Goal: Complete application form

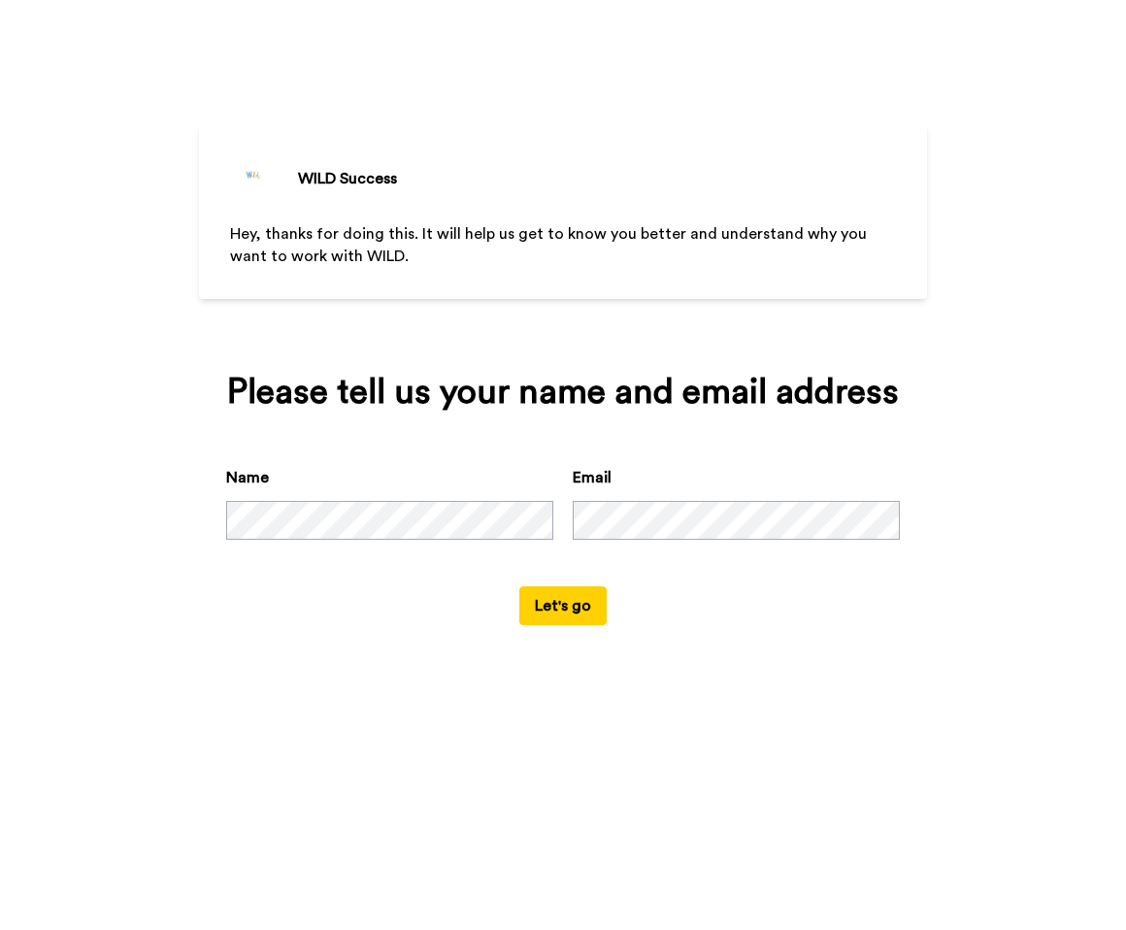
click at [575, 611] on button "Let's go" at bounding box center [562, 605] width 87 height 39
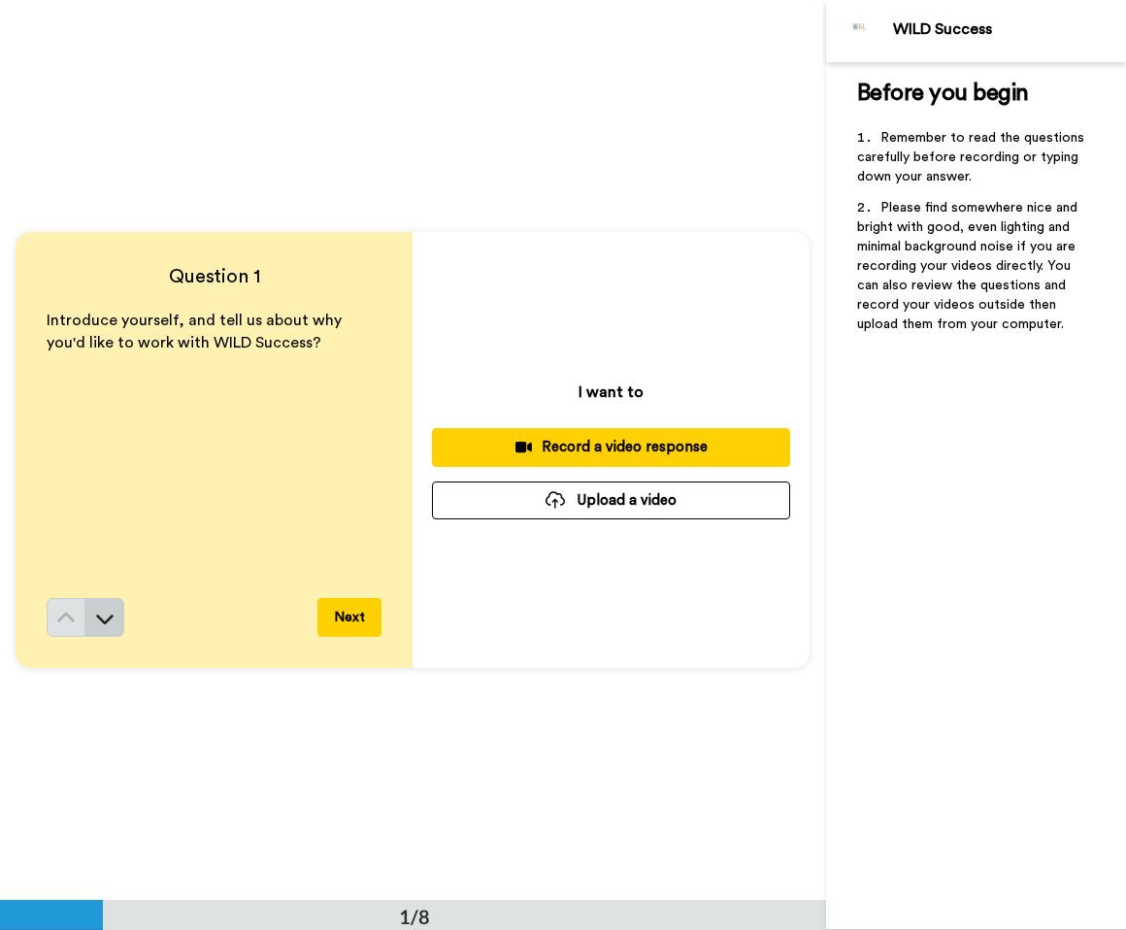
click at [102, 624] on icon at bounding box center [104, 618] width 19 height 19
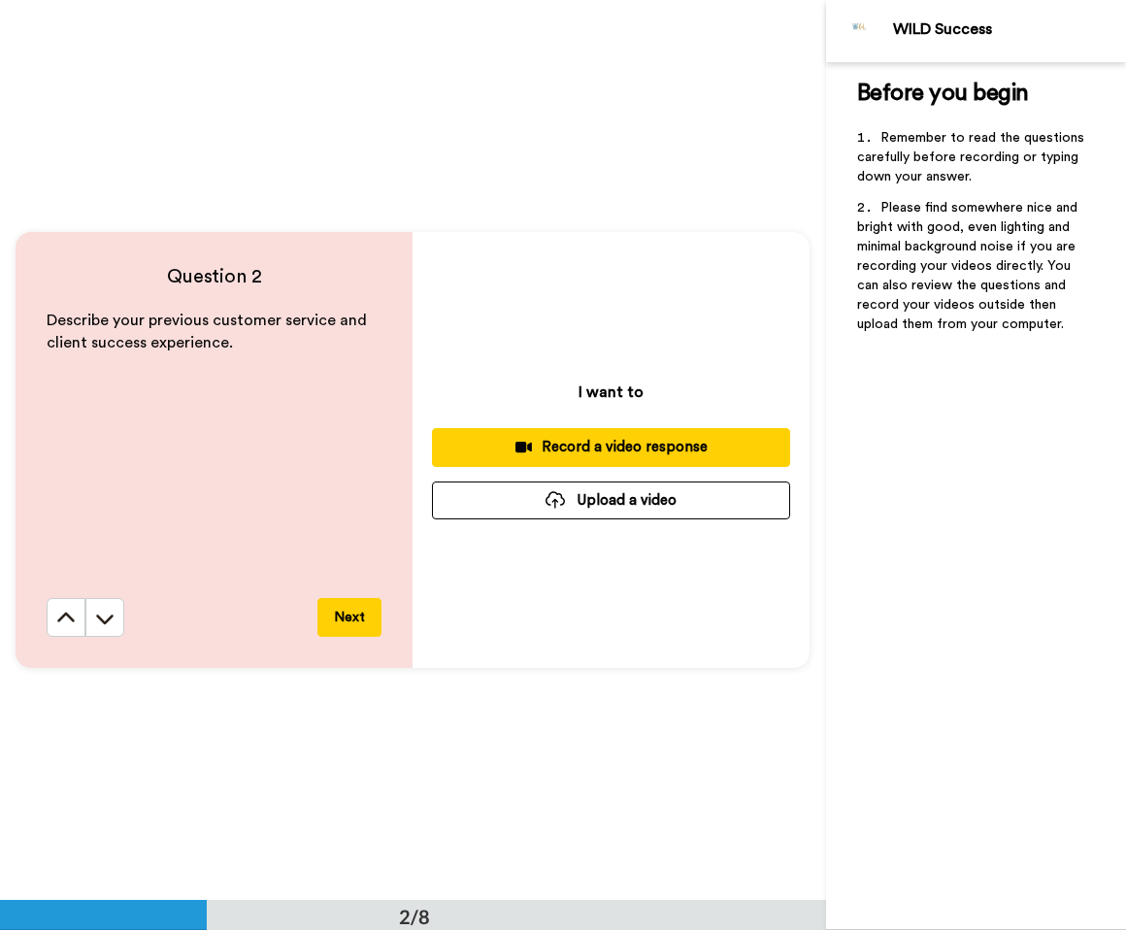
scroll to position [901, 0]
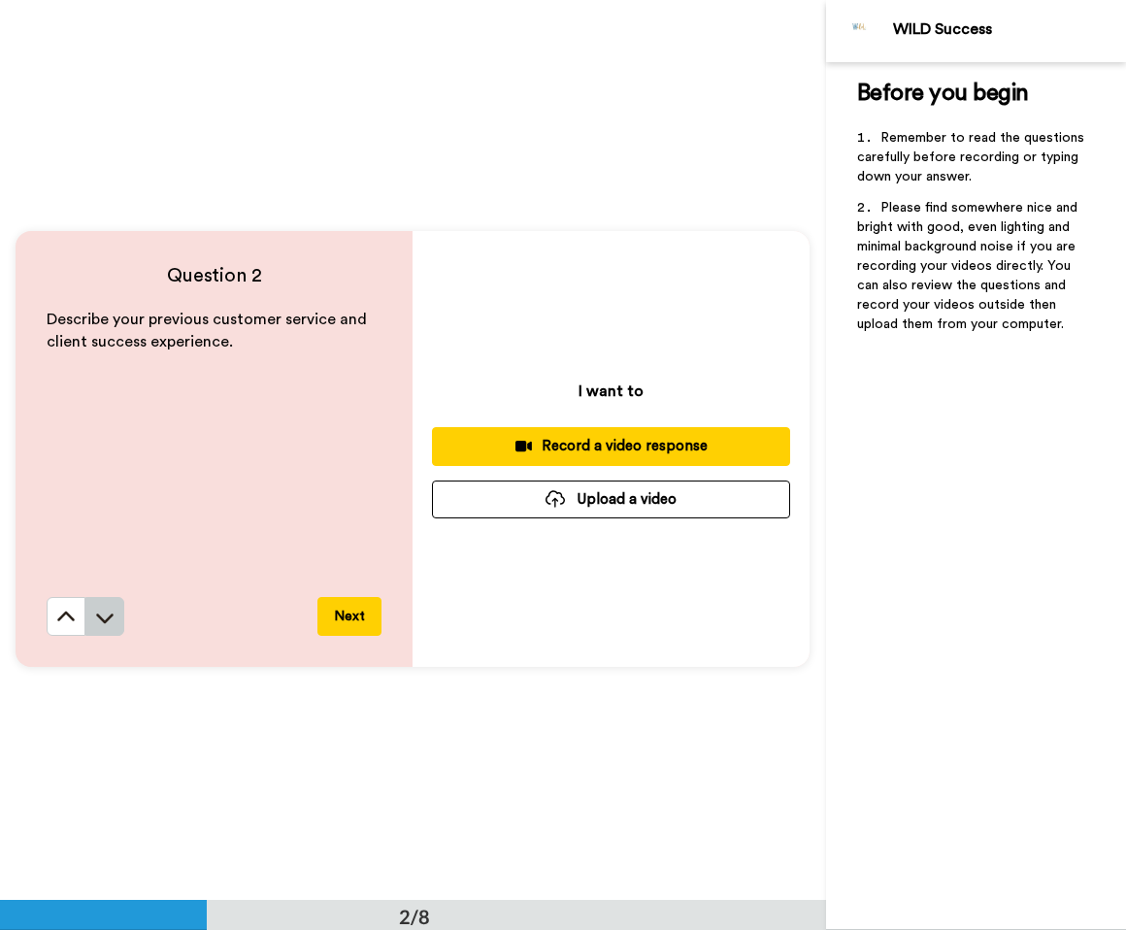
click at [85, 615] on button at bounding box center [104, 616] width 39 height 39
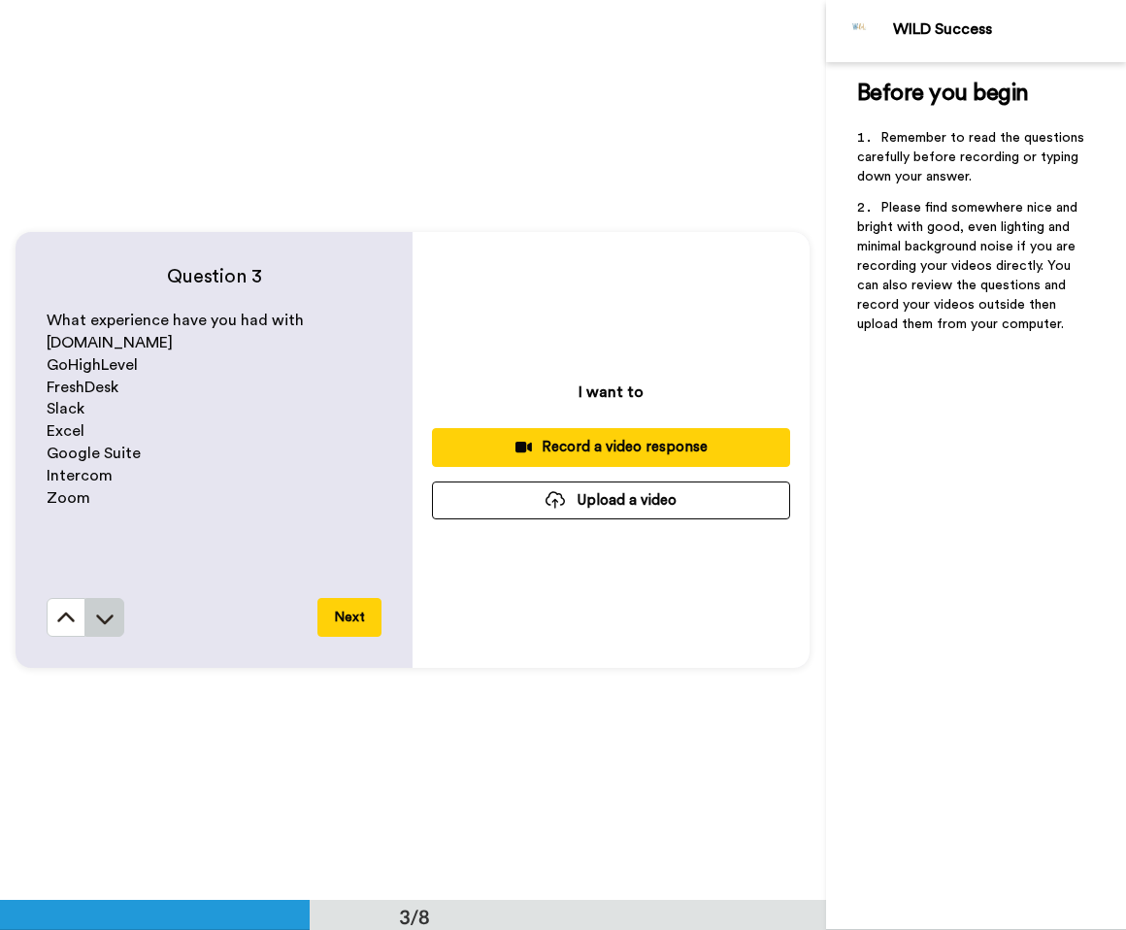
scroll to position [1800, 0]
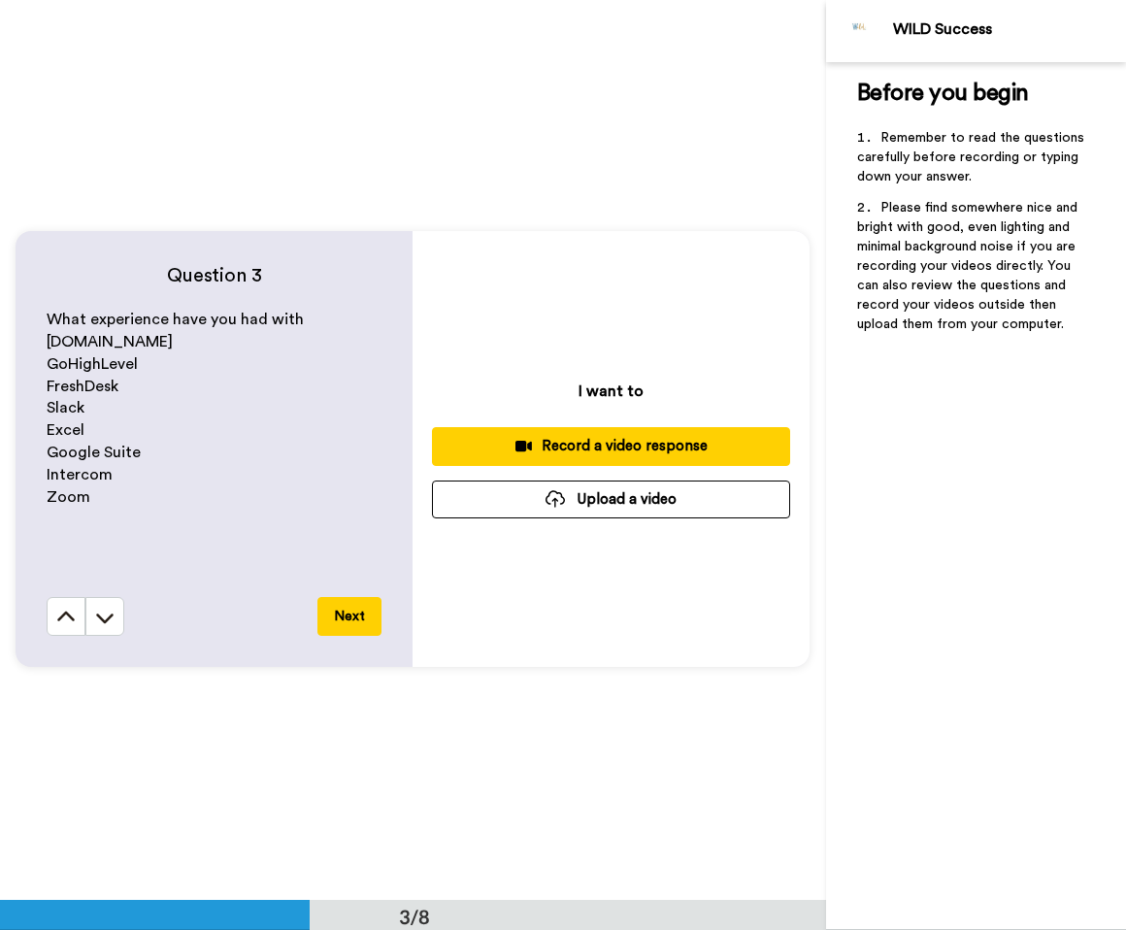
click at [117, 629] on button at bounding box center [104, 616] width 39 height 39
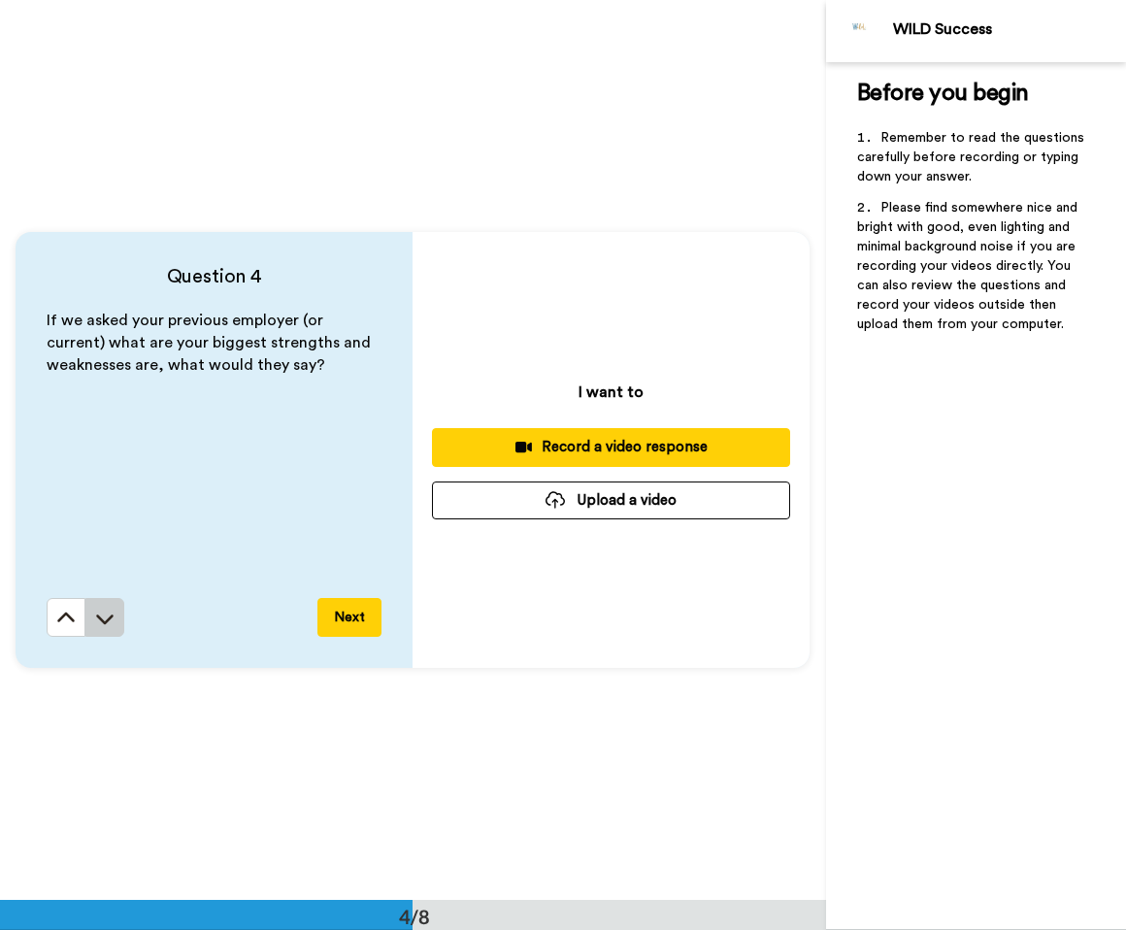
scroll to position [2700, 0]
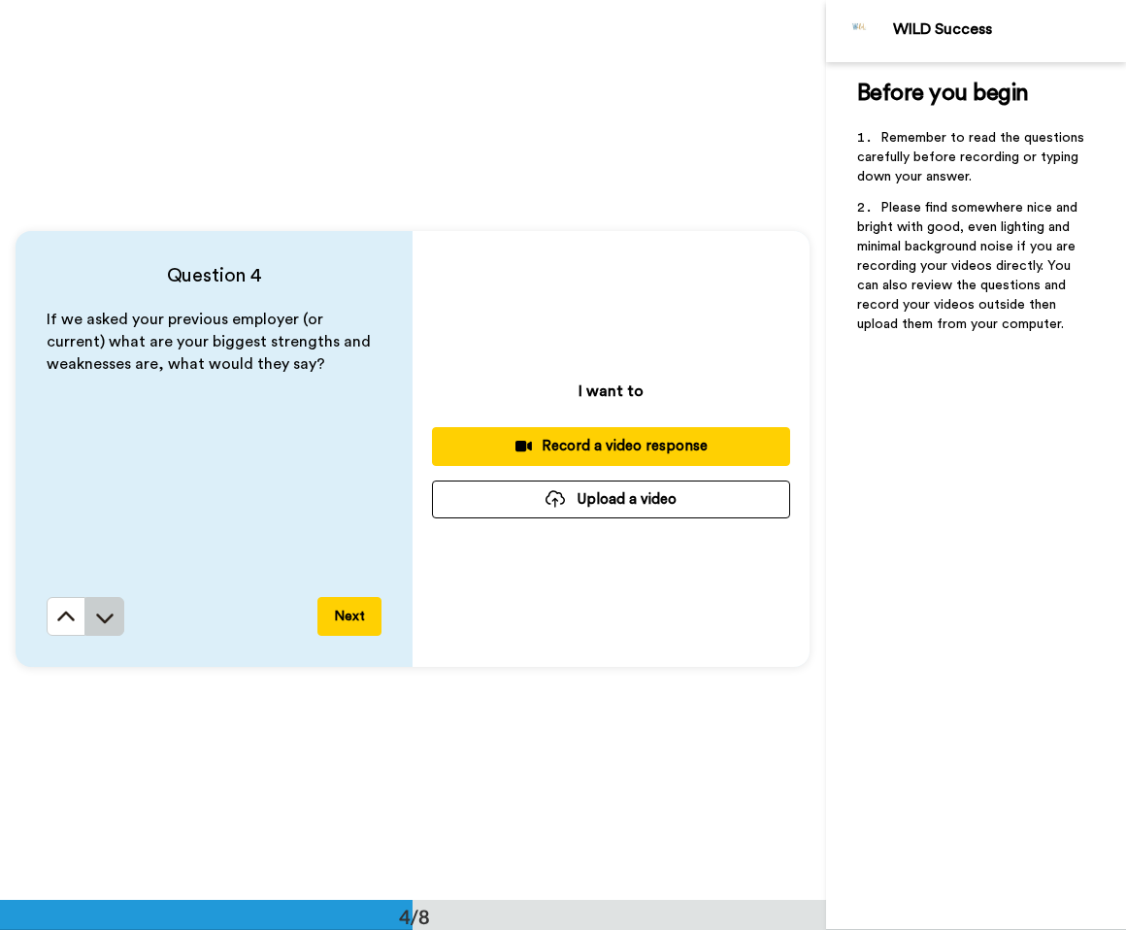
click at [115, 619] on button at bounding box center [104, 616] width 39 height 39
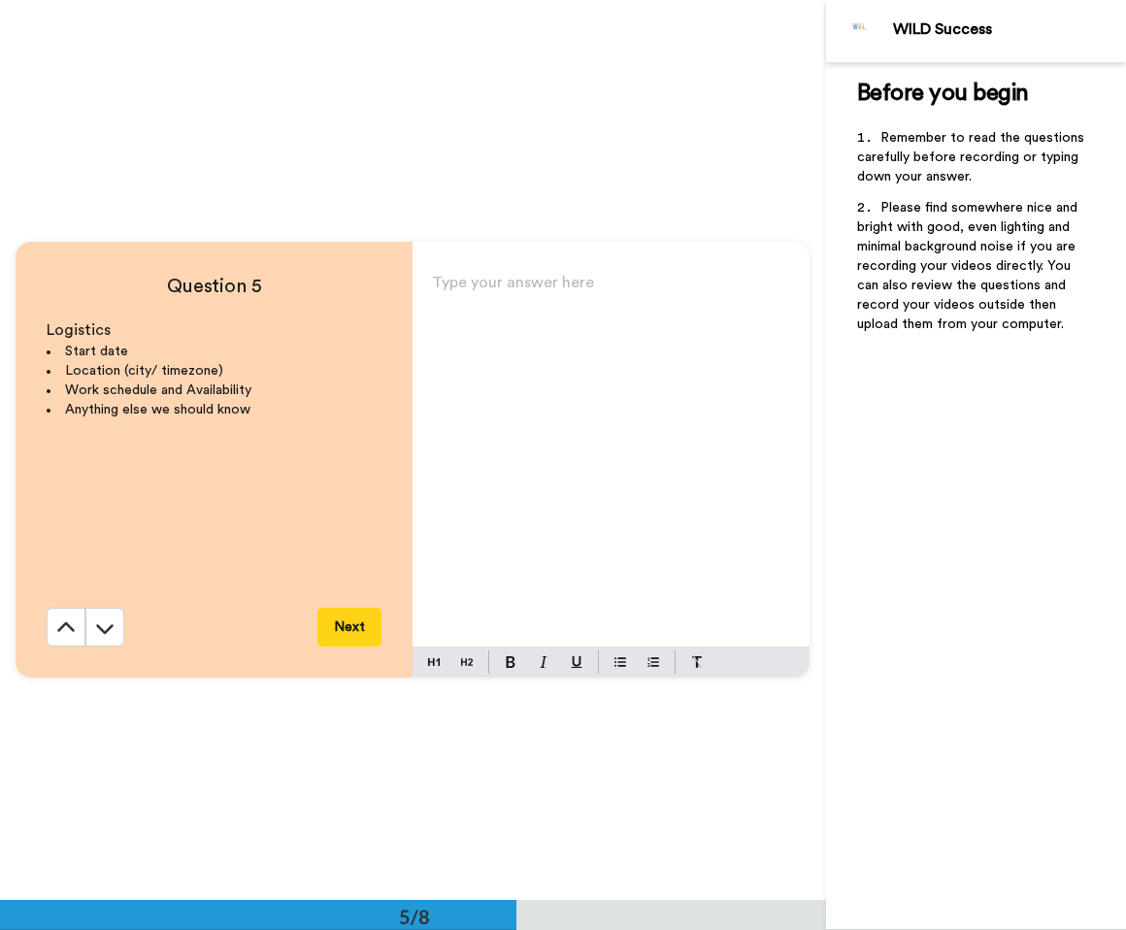
scroll to position [3600, 0]
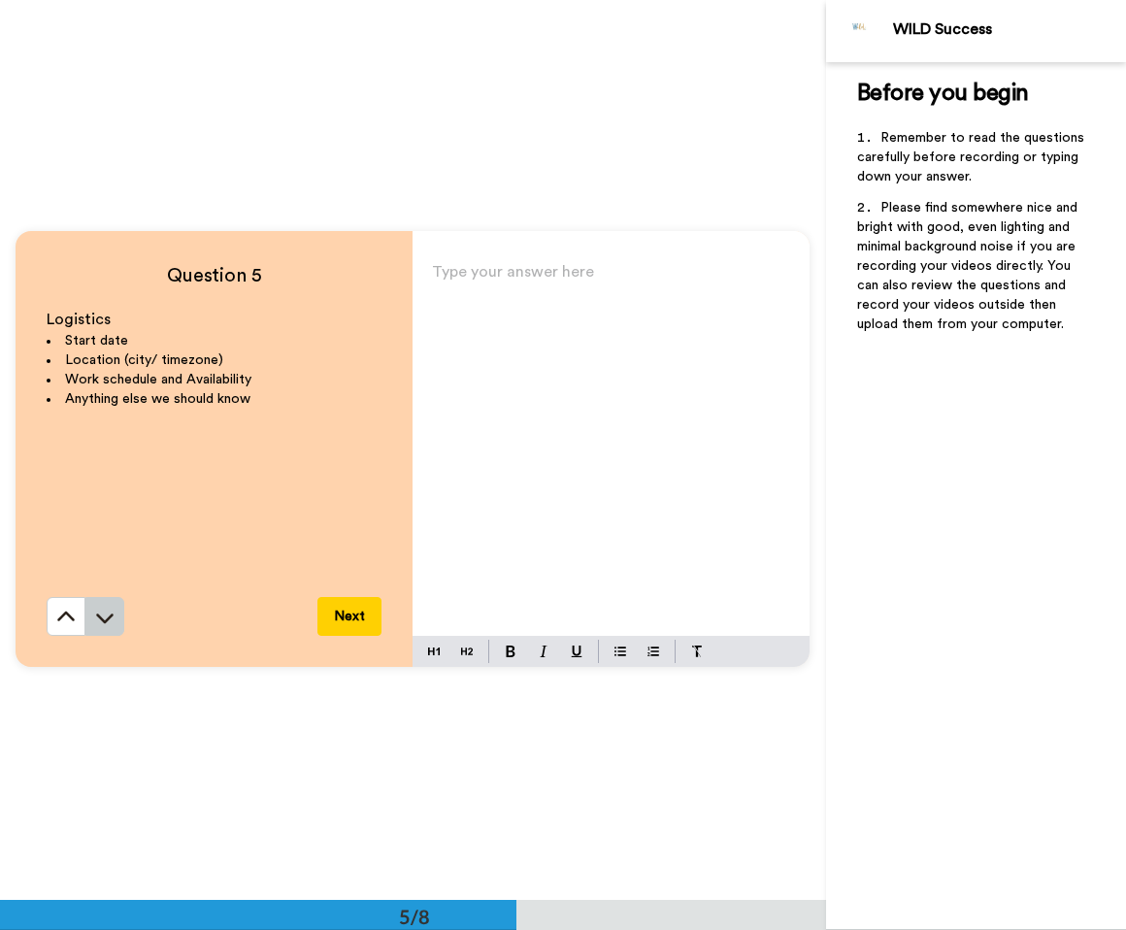
click at [96, 612] on icon at bounding box center [104, 617] width 19 height 19
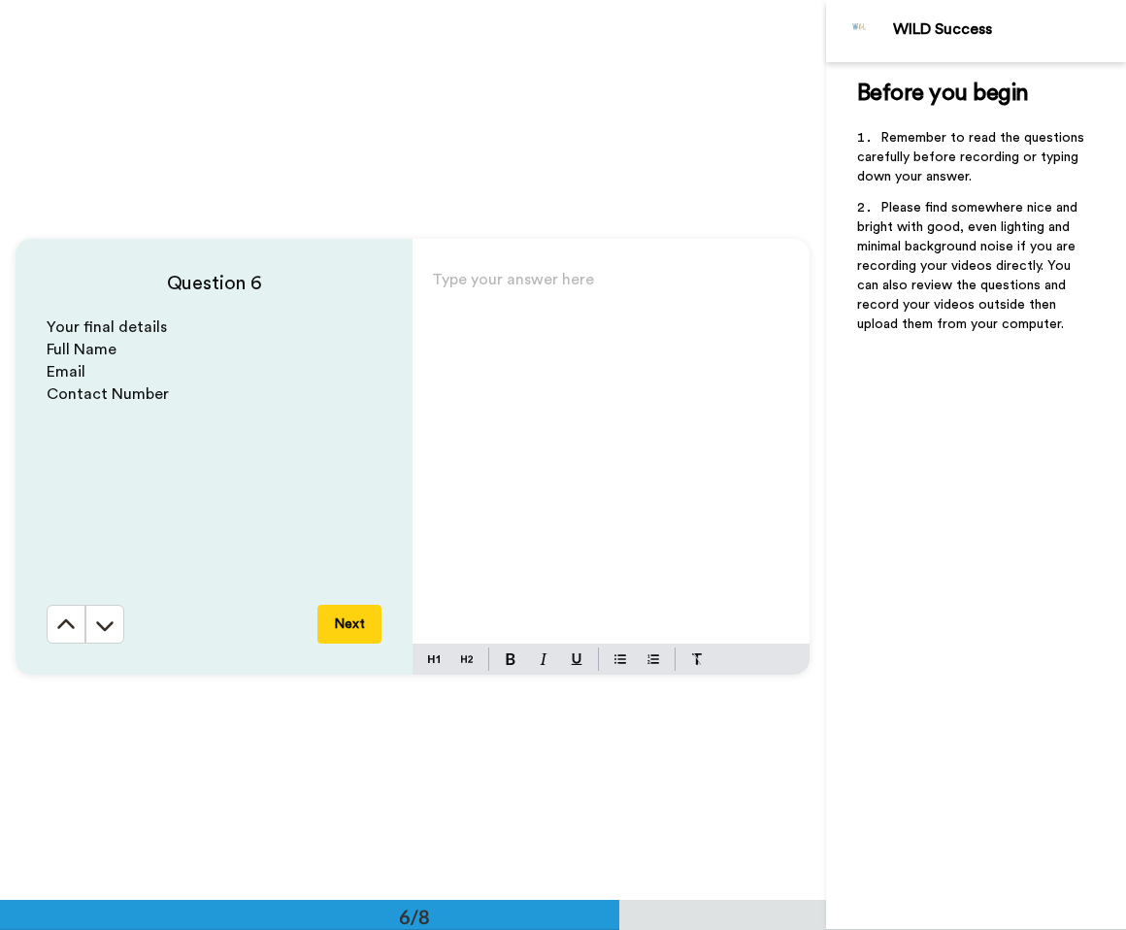
scroll to position [4499, 0]
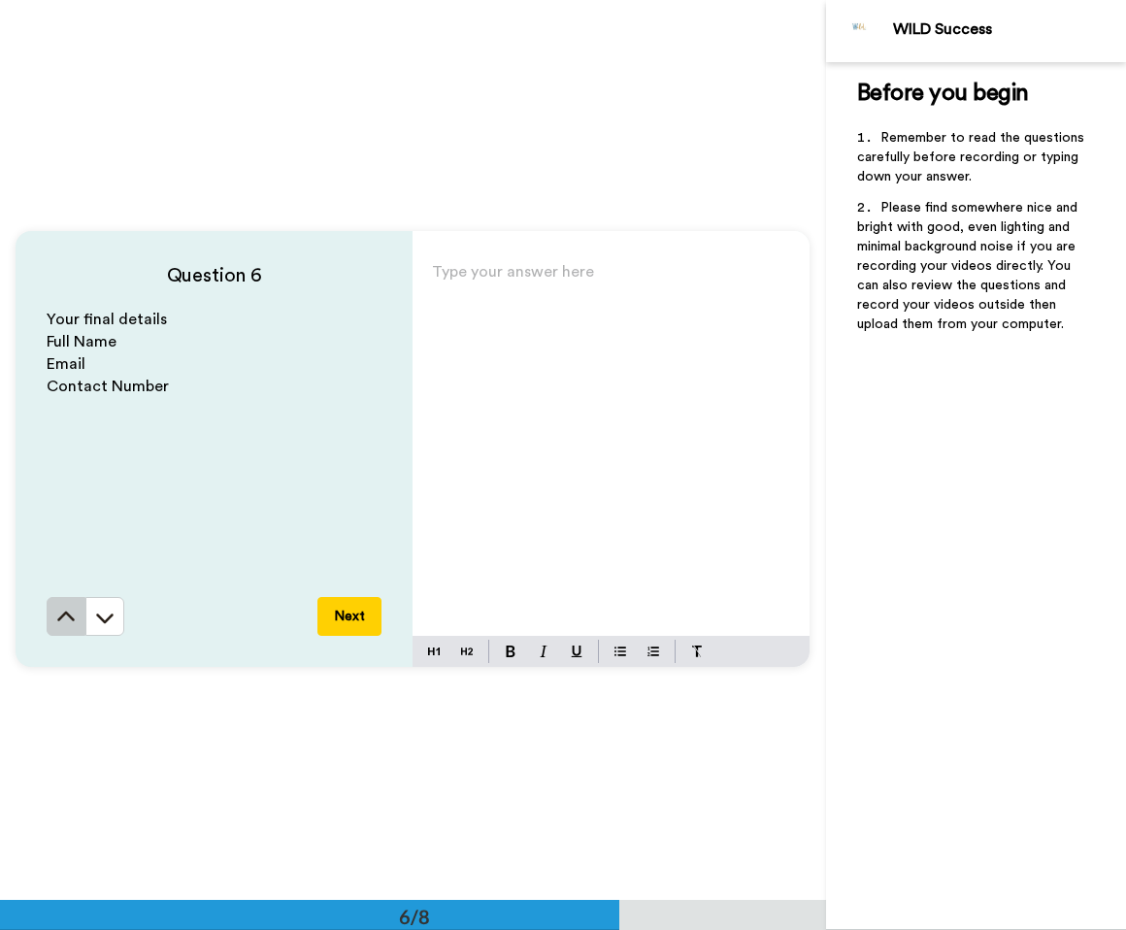
click at [56, 624] on icon at bounding box center [65, 617] width 19 height 19
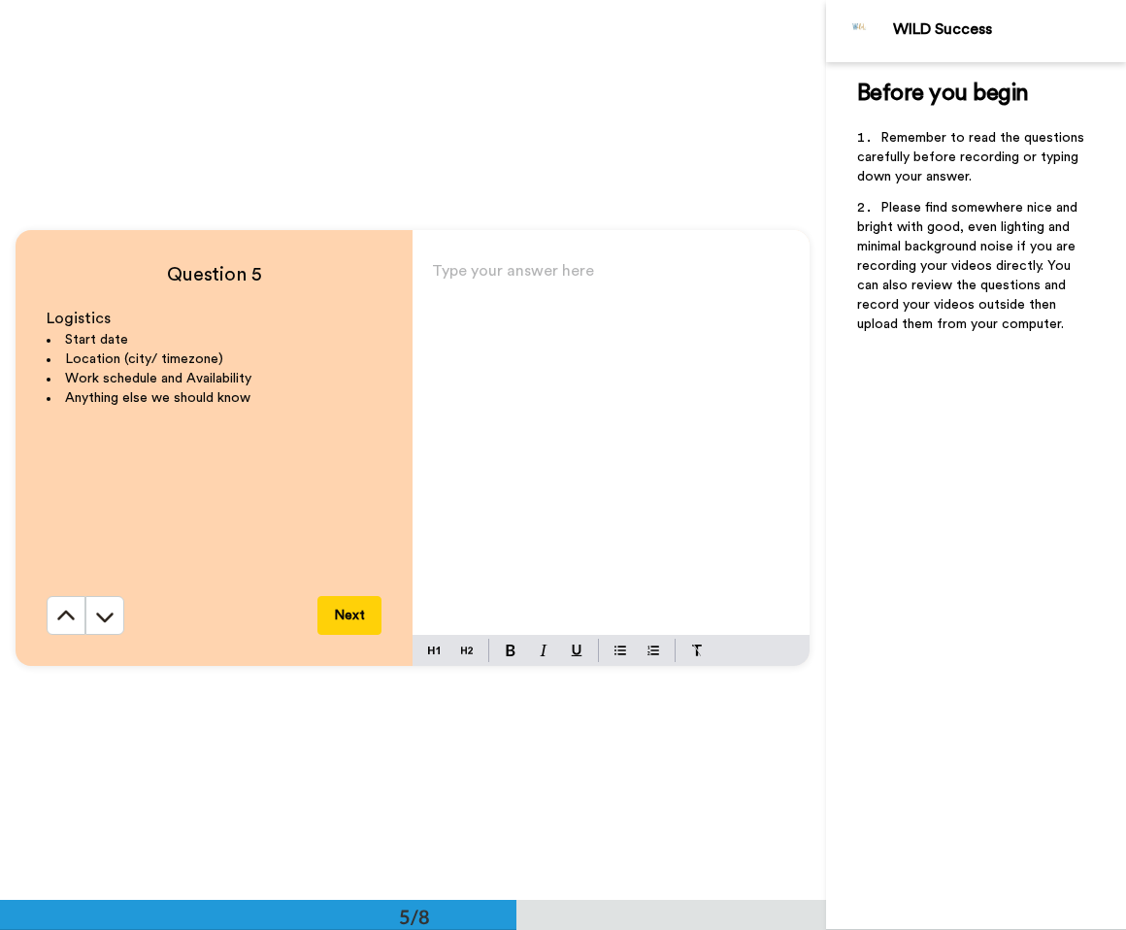
scroll to position [3600, 0]
click at [61, 620] on icon at bounding box center [65, 617] width 19 height 19
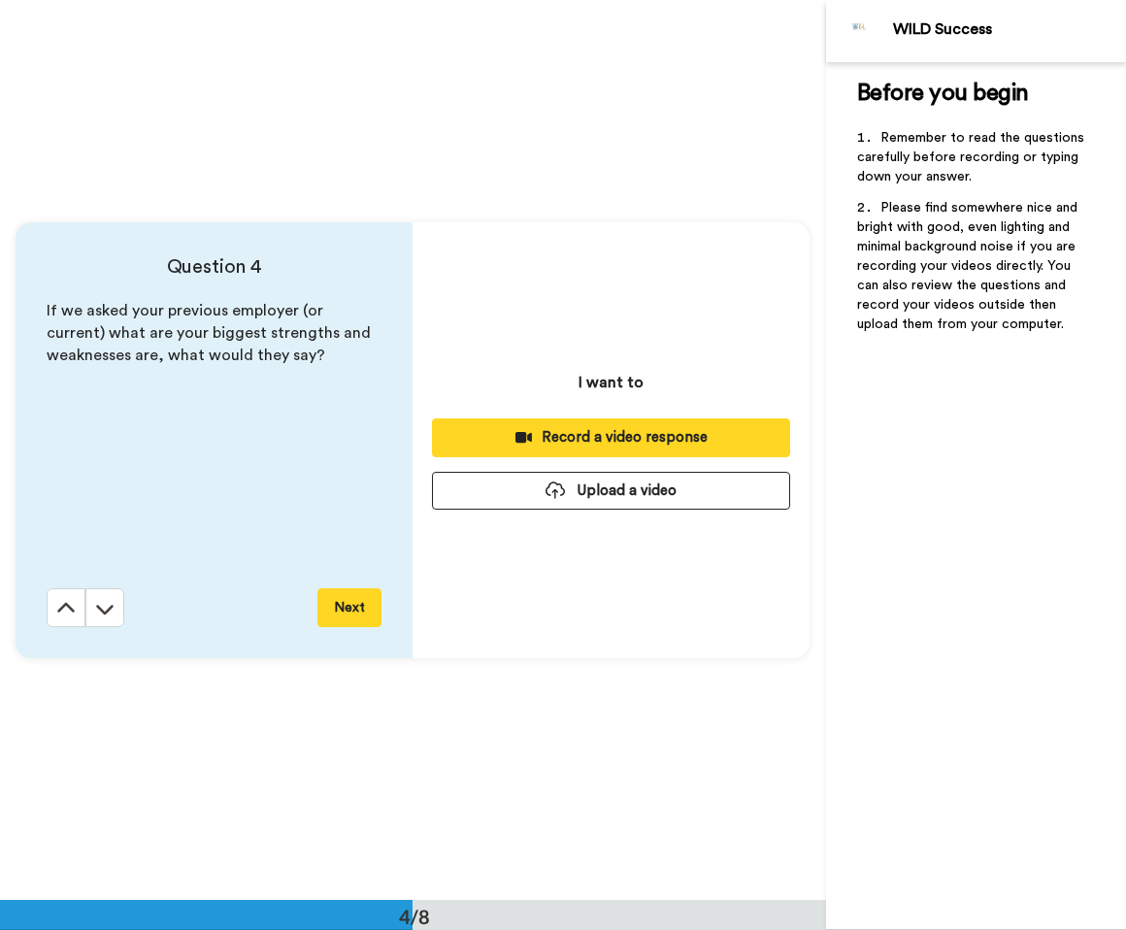
scroll to position [2700, 0]
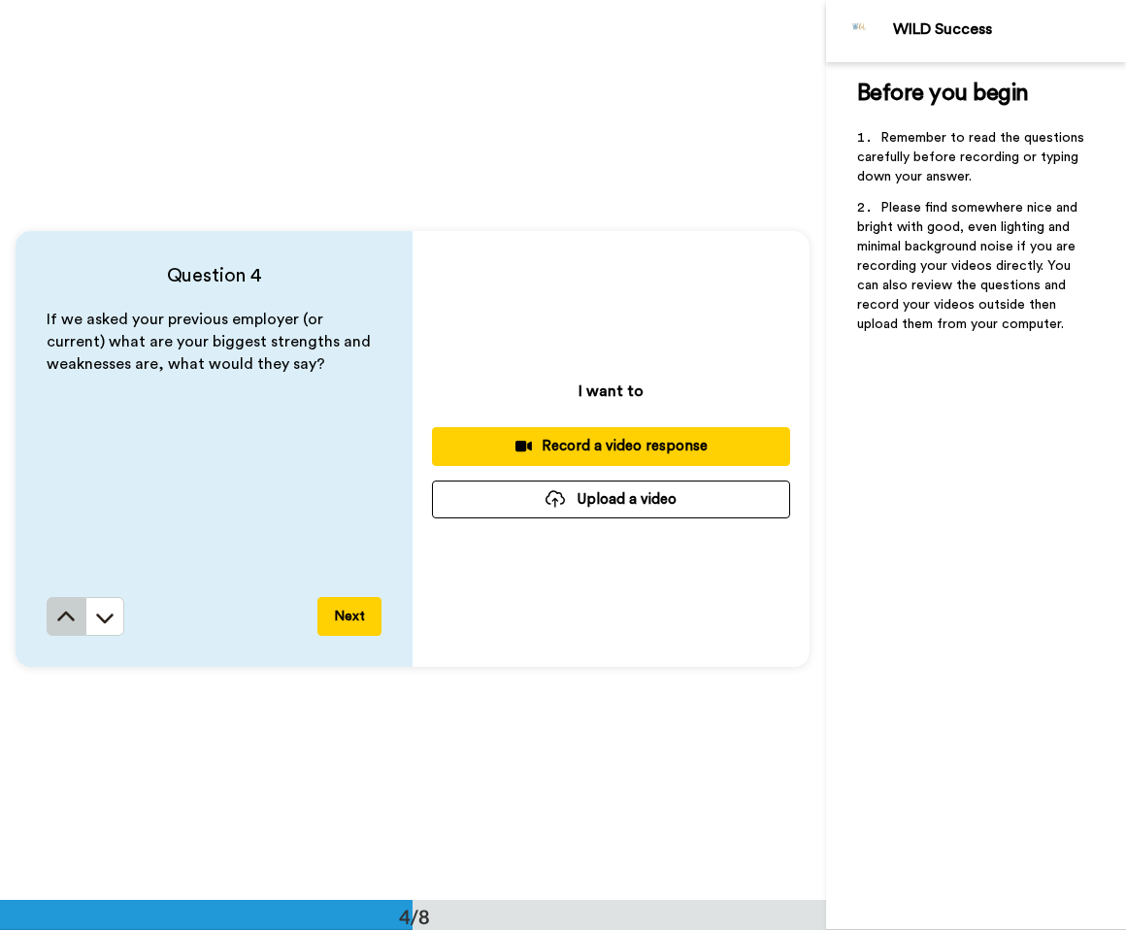
click at [58, 615] on icon at bounding box center [66, 615] width 17 height 10
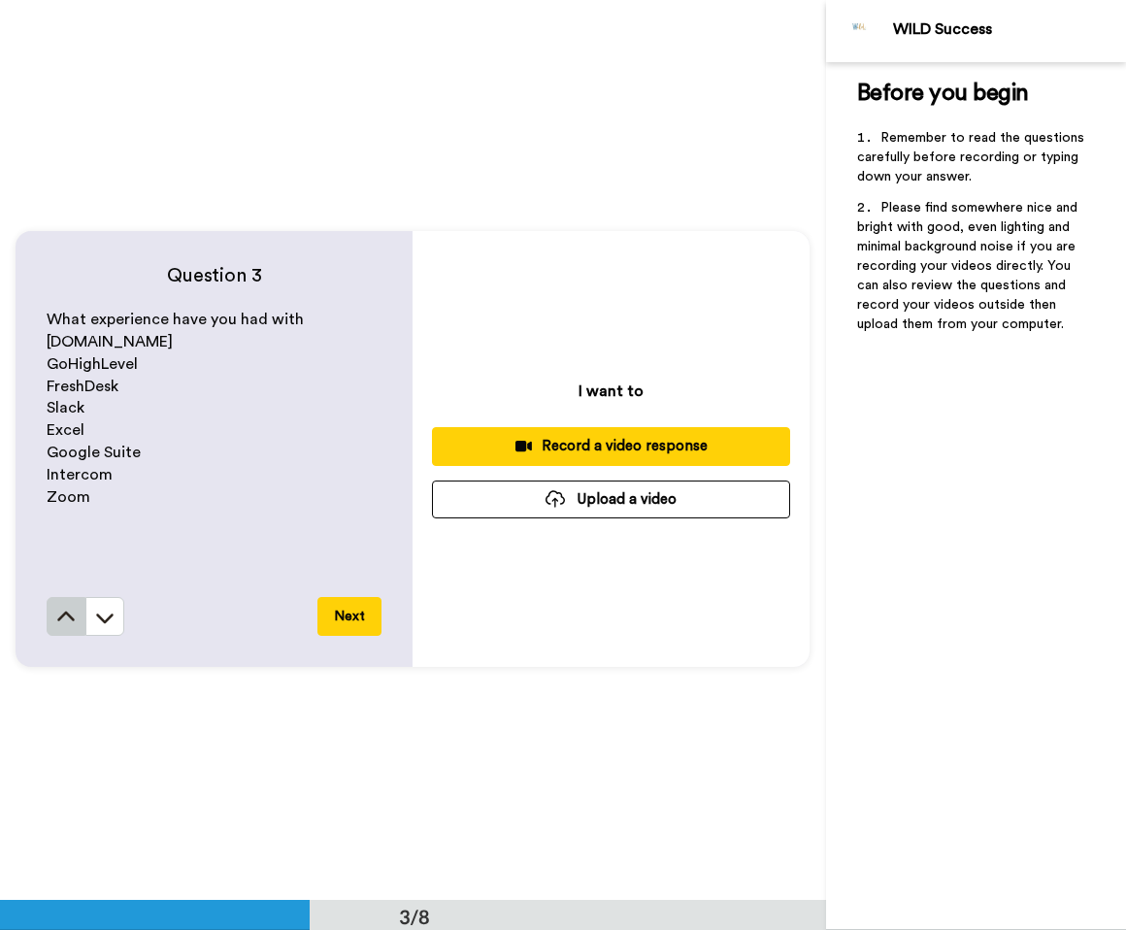
click at [63, 622] on icon at bounding box center [65, 617] width 19 height 19
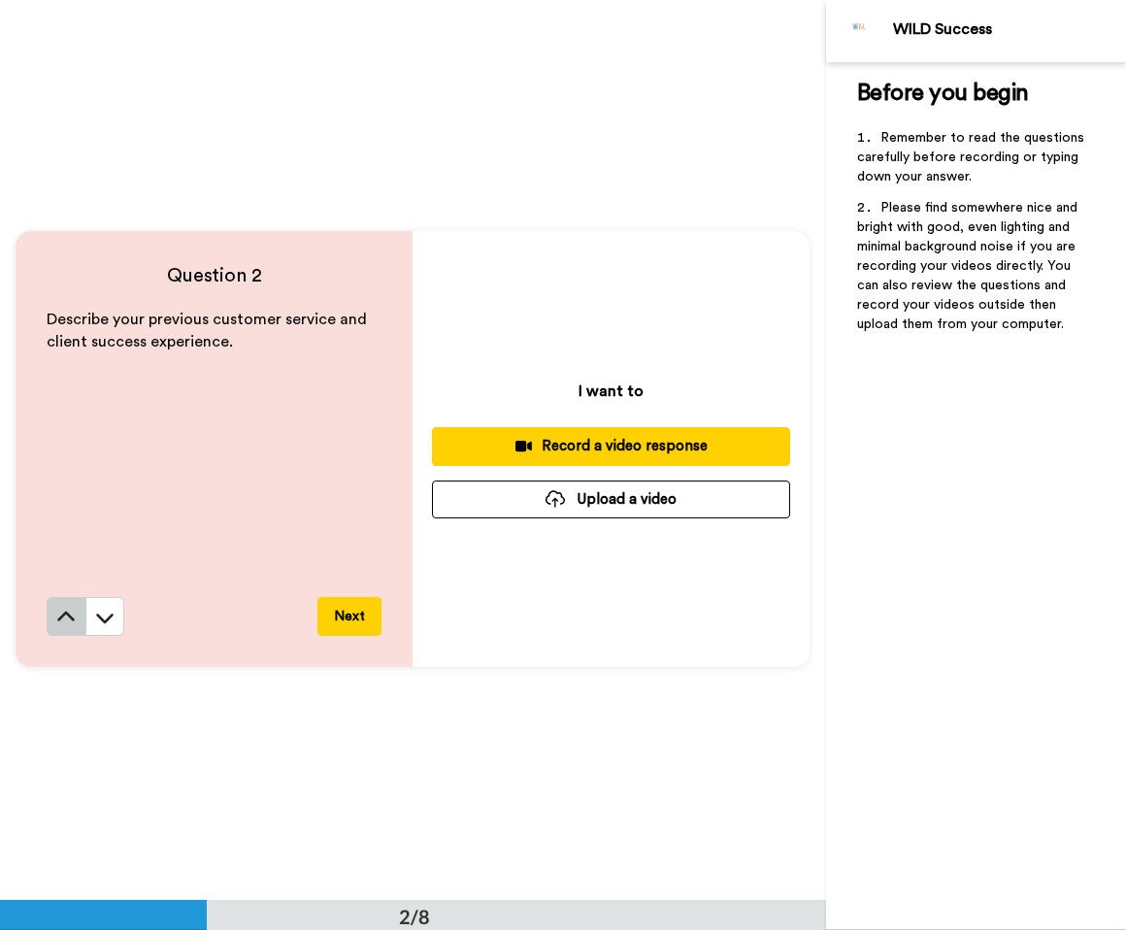
click at [63, 623] on icon at bounding box center [65, 617] width 19 height 19
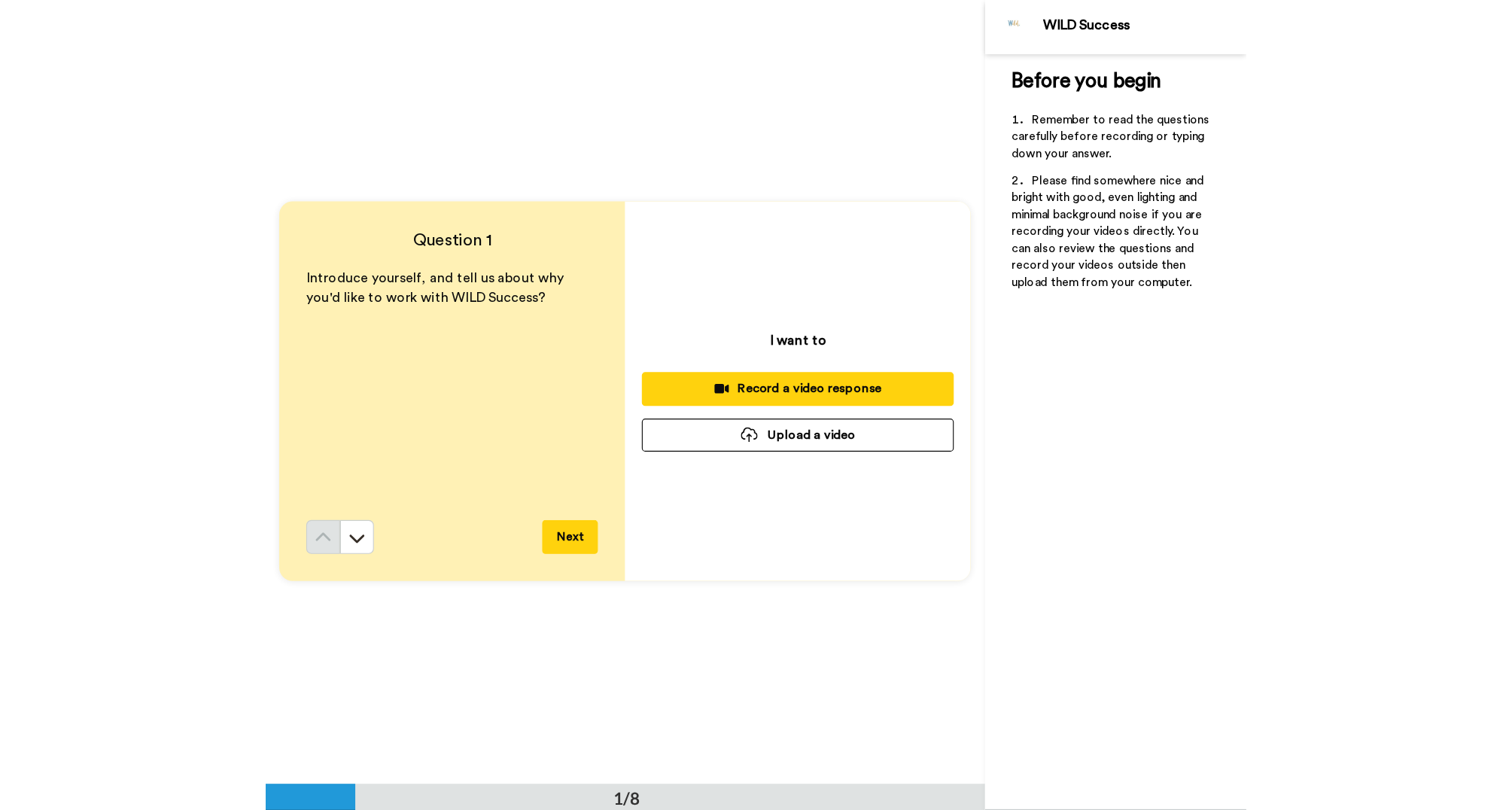
scroll to position [0, 0]
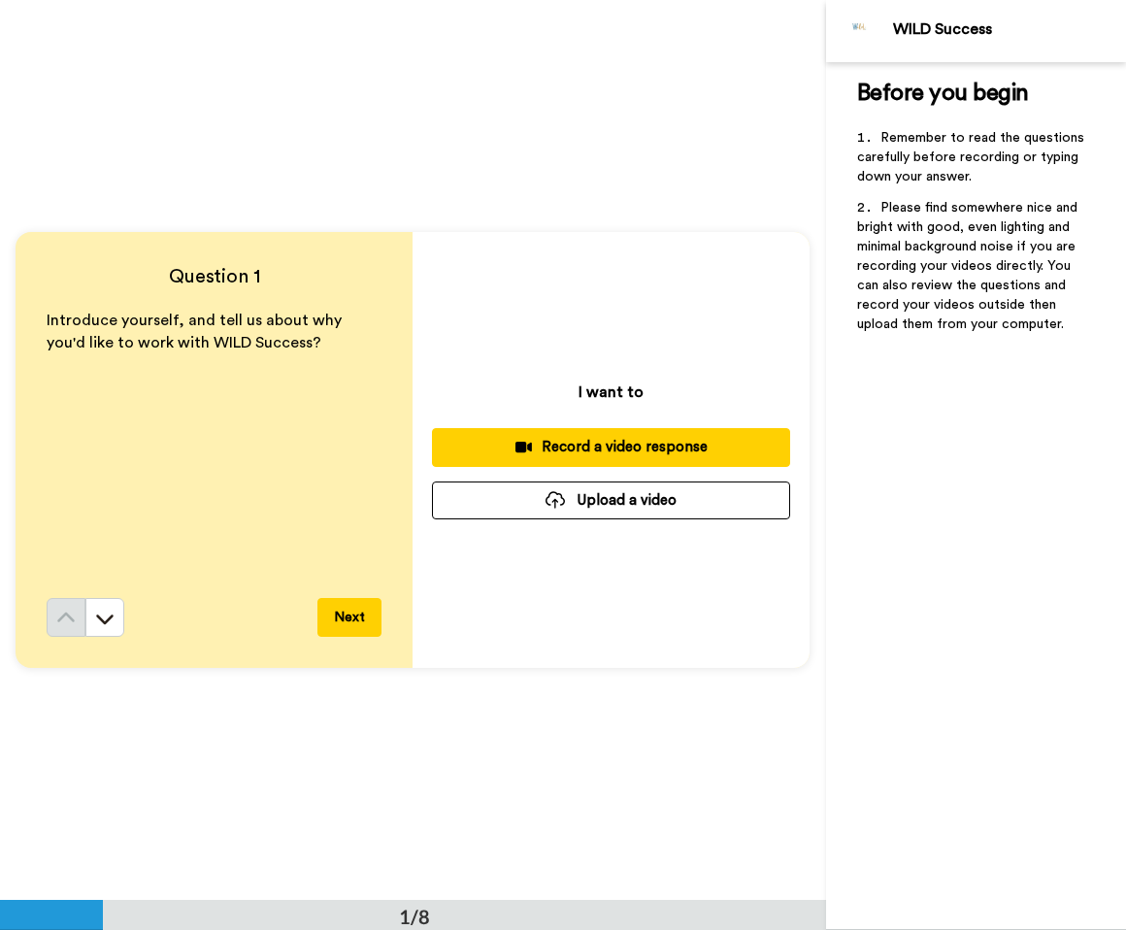
click at [929, 929] on div "Before you begin ﻿ Remember to read the questions carefully before recording or…" at bounding box center [976, 496] width 300 height 868
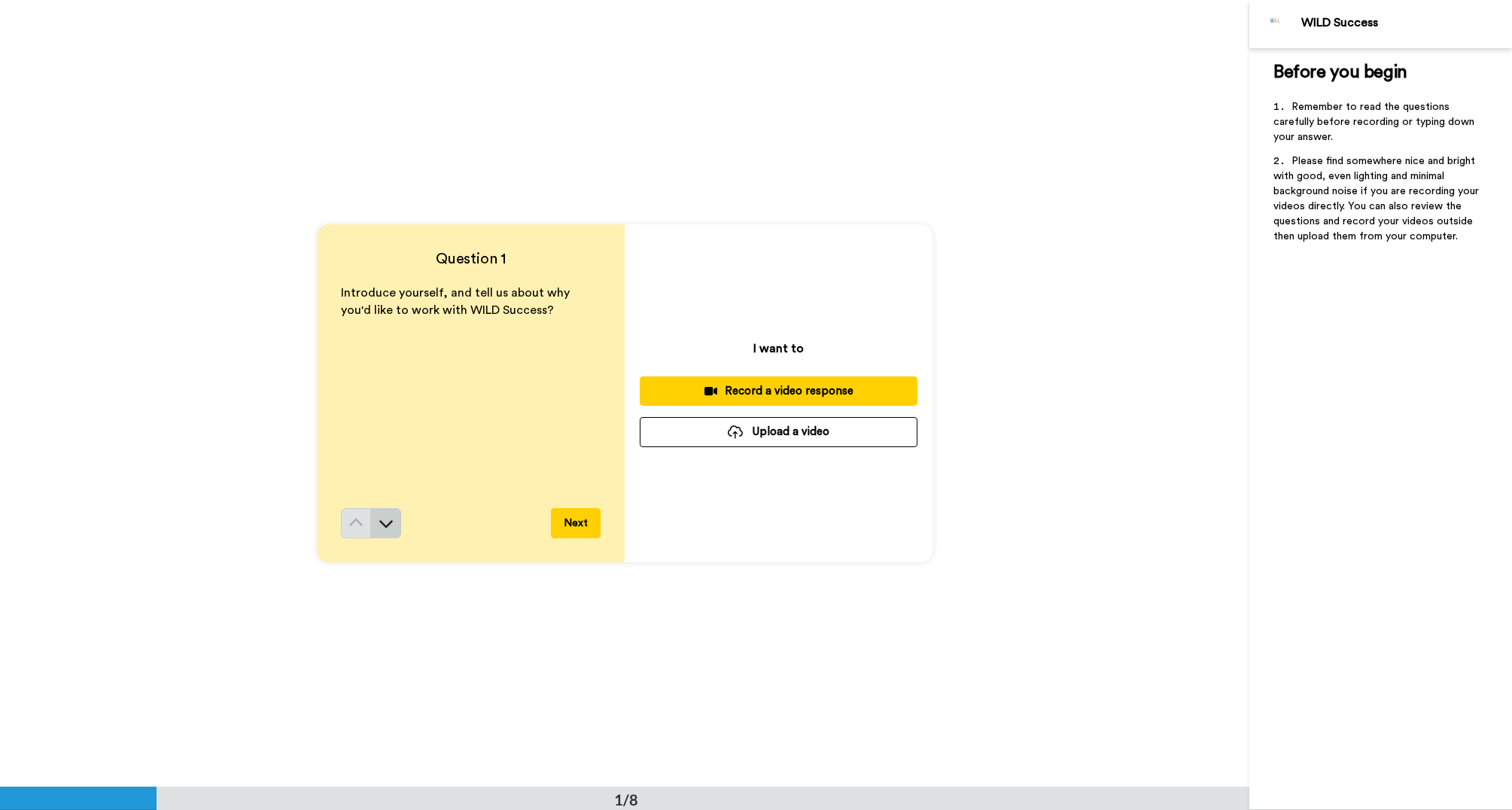
click at [396, 524] on button at bounding box center [385, 523] width 30 height 30
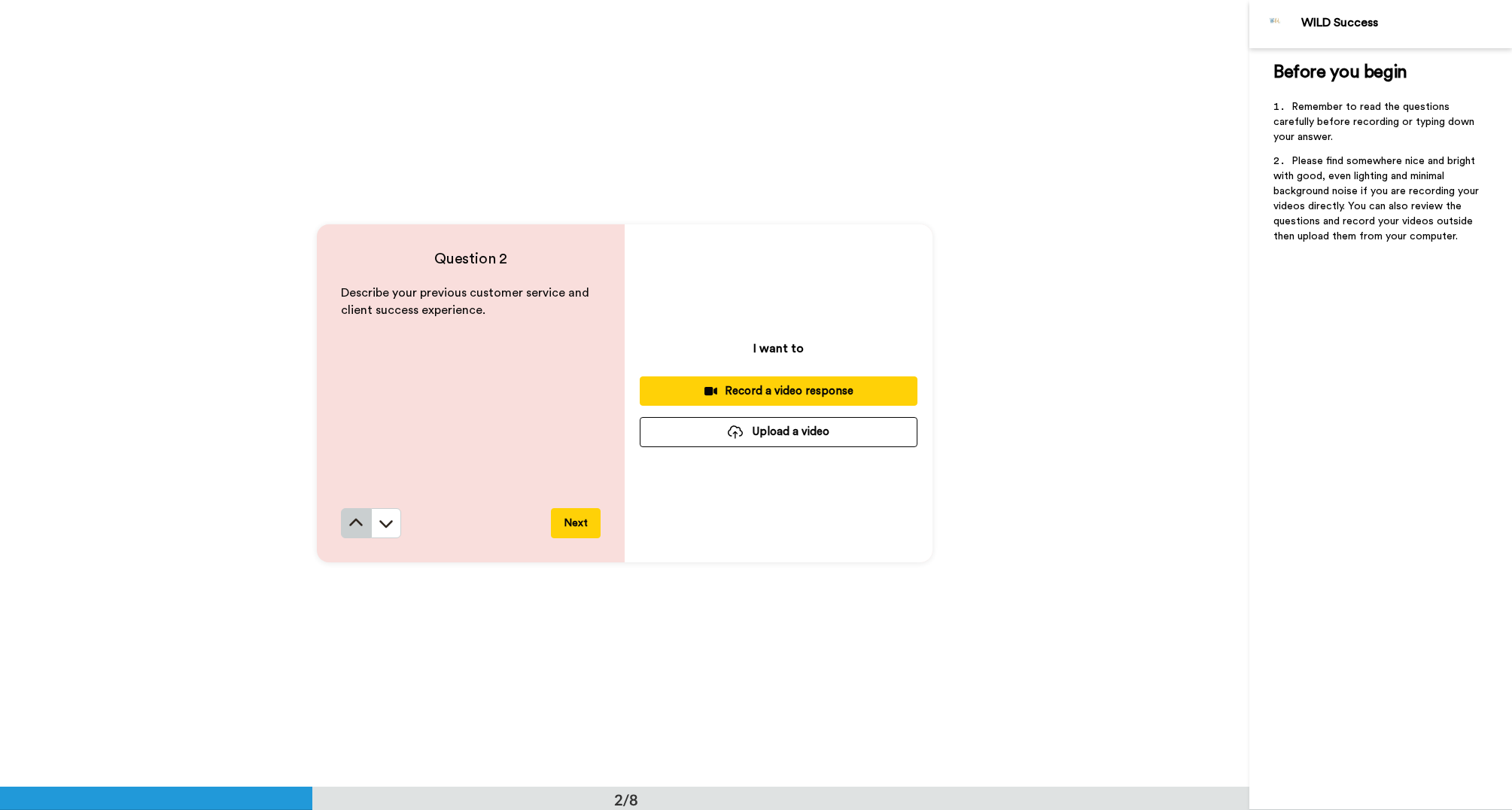
scroll to position [787, 0]
click at [350, 523] on icon at bounding box center [355, 523] width 13 height 8
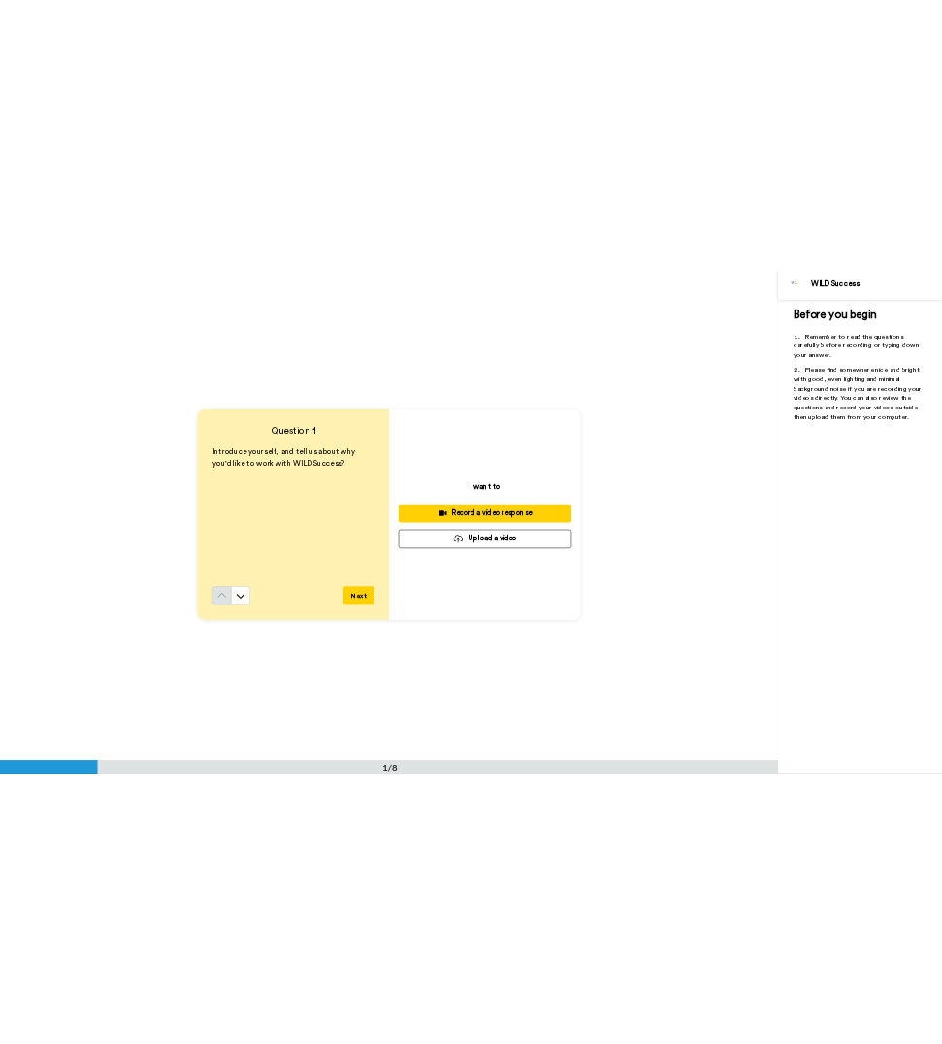
scroll to position [0, 0]
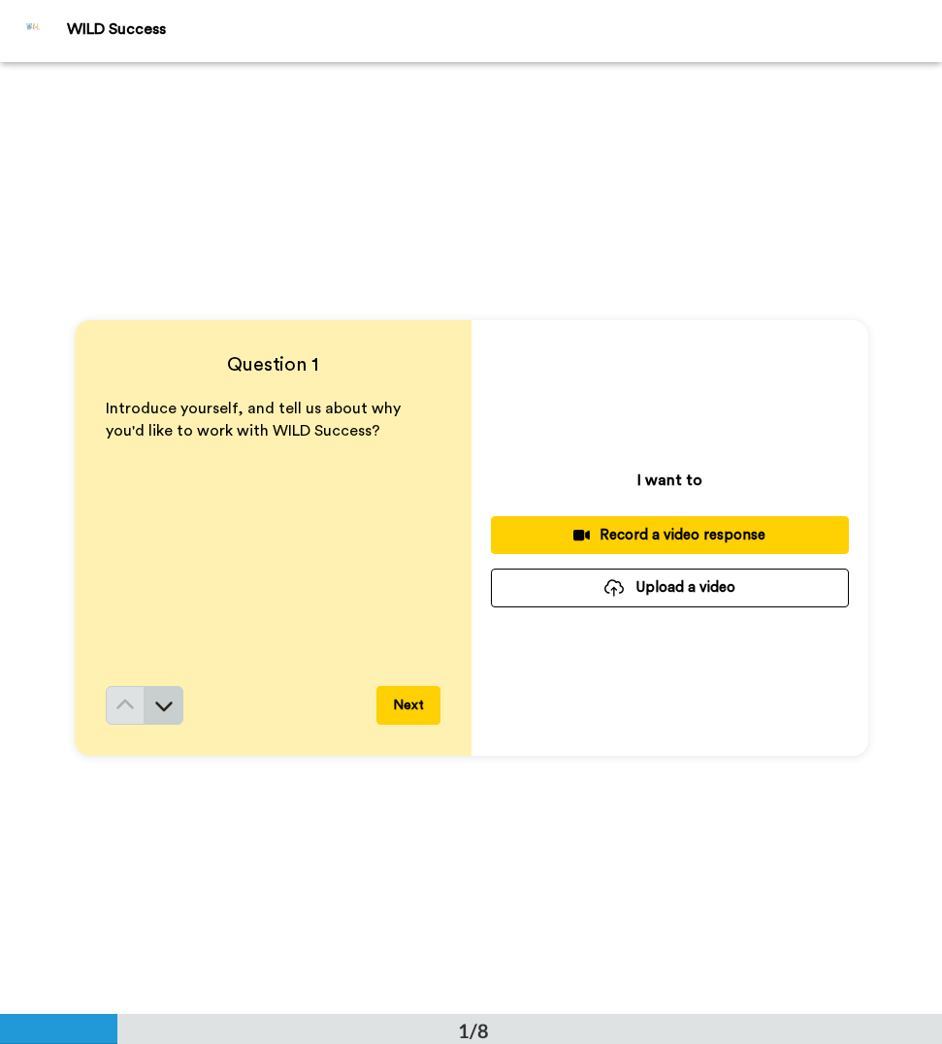
click at [177, 716] on button at bounding box center [164, 705] width 39 height 39
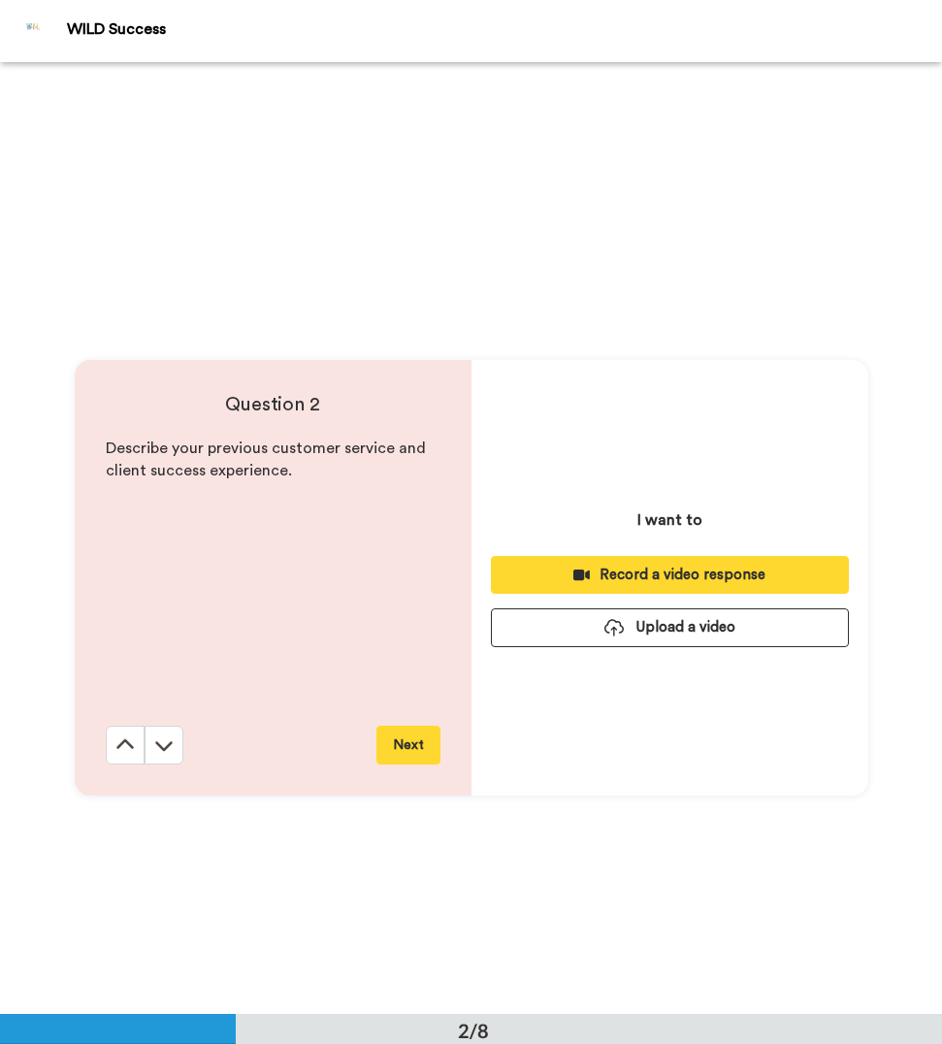
scroll to position [952, 0]
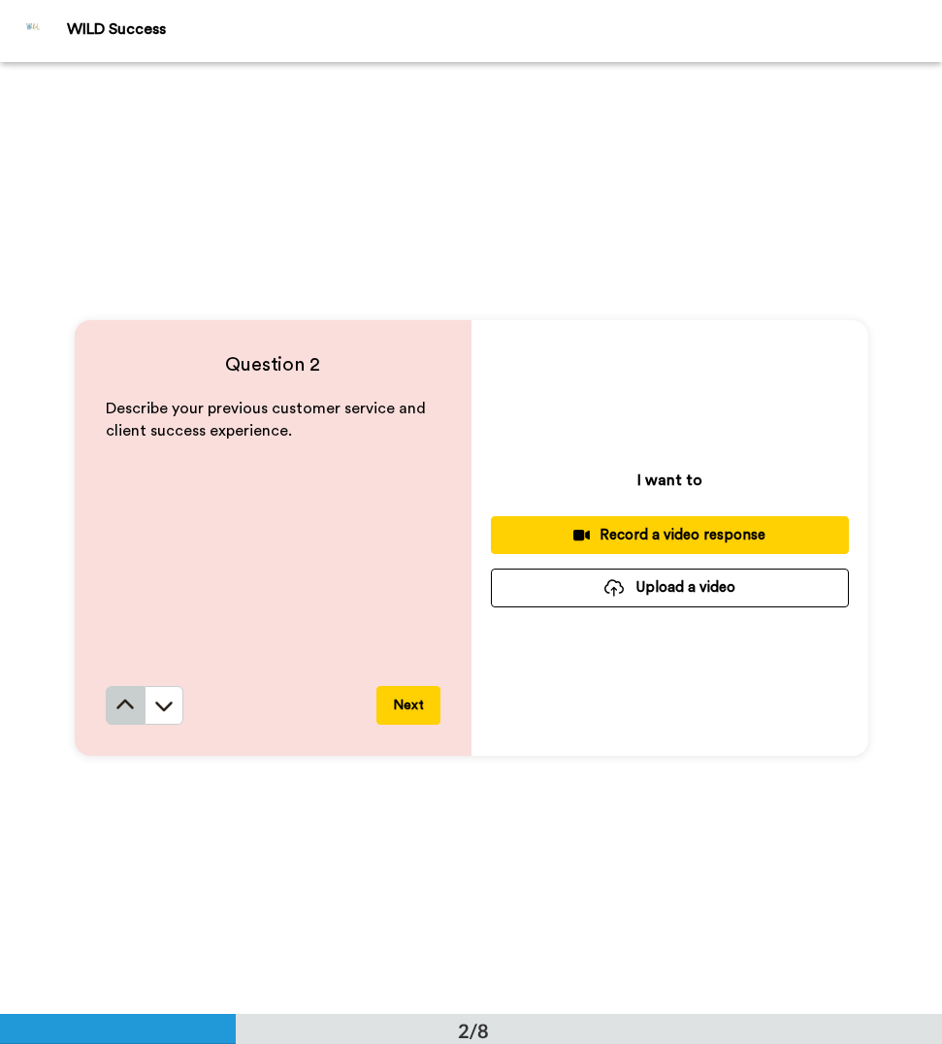
click at [123, 718] on button at bounding box center [125, 705] width 39 height 39
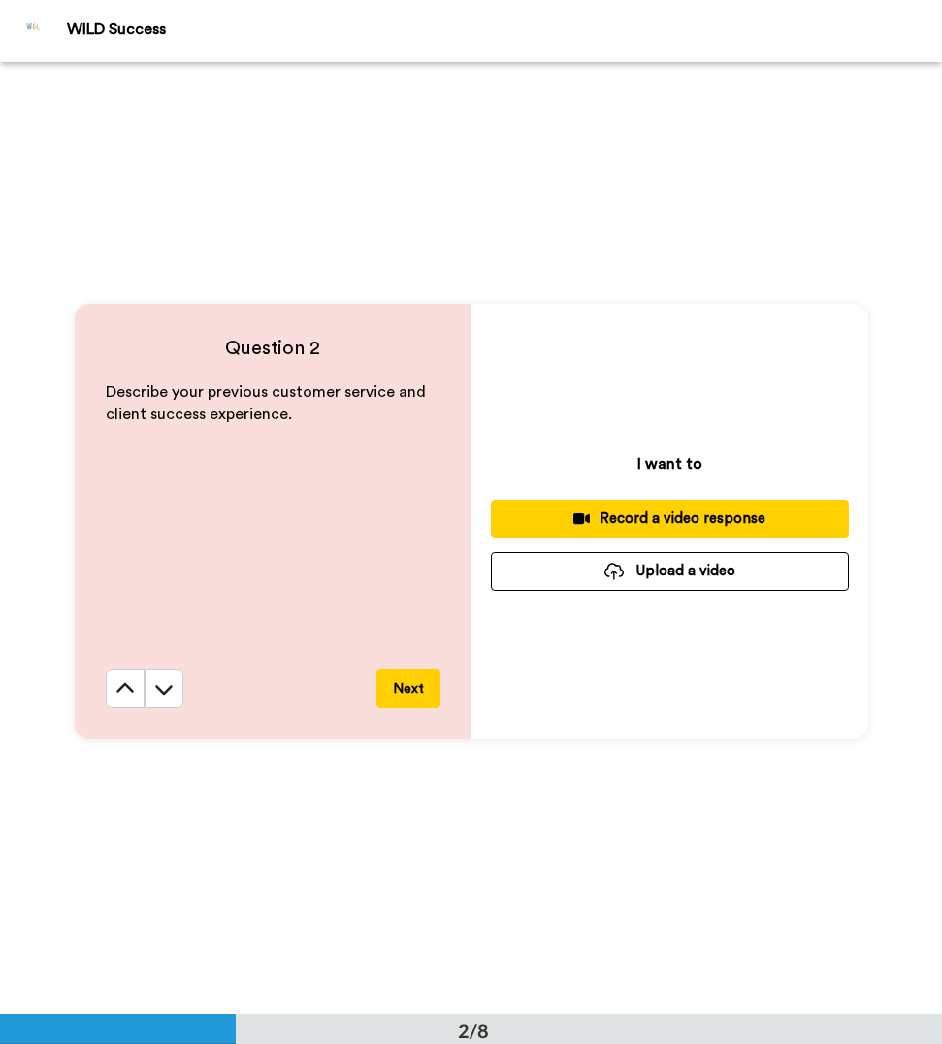
scroll to position [971, 0]
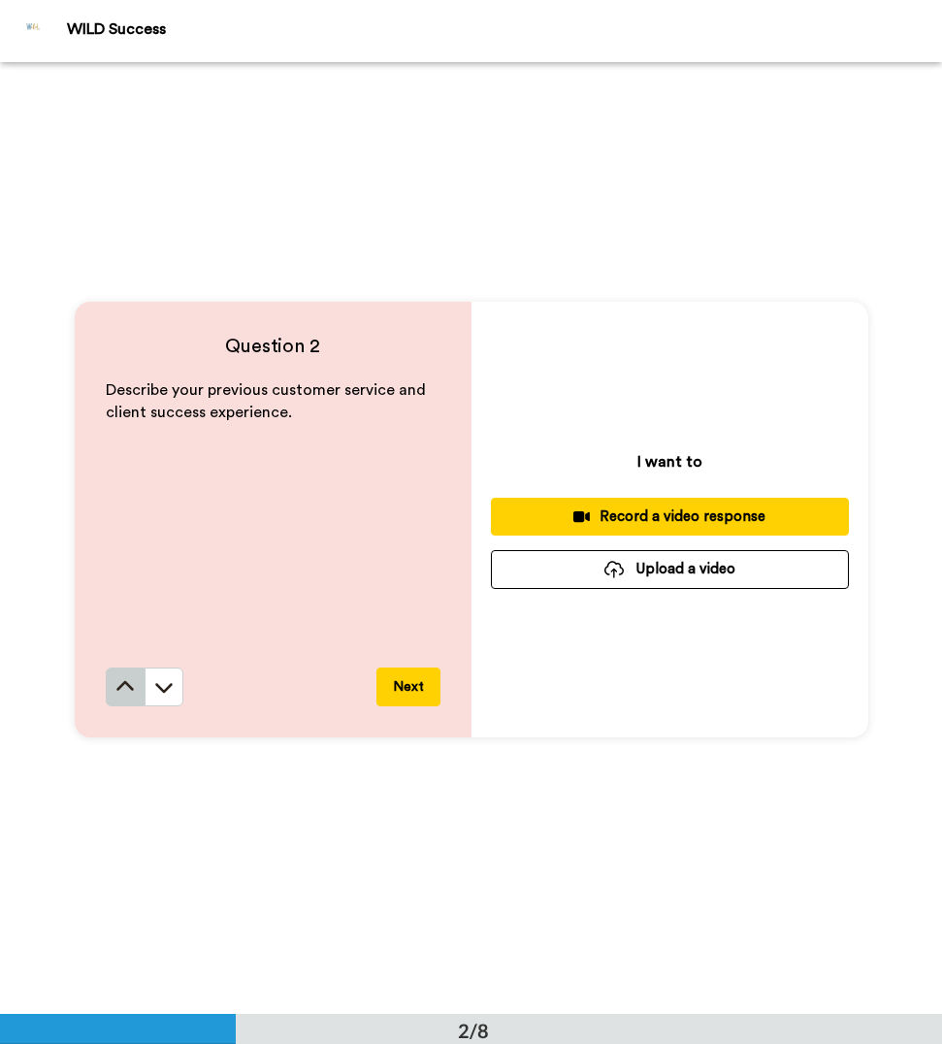
click at [127, 690] on icon at bounding box center [124, 686] width 17 height 10
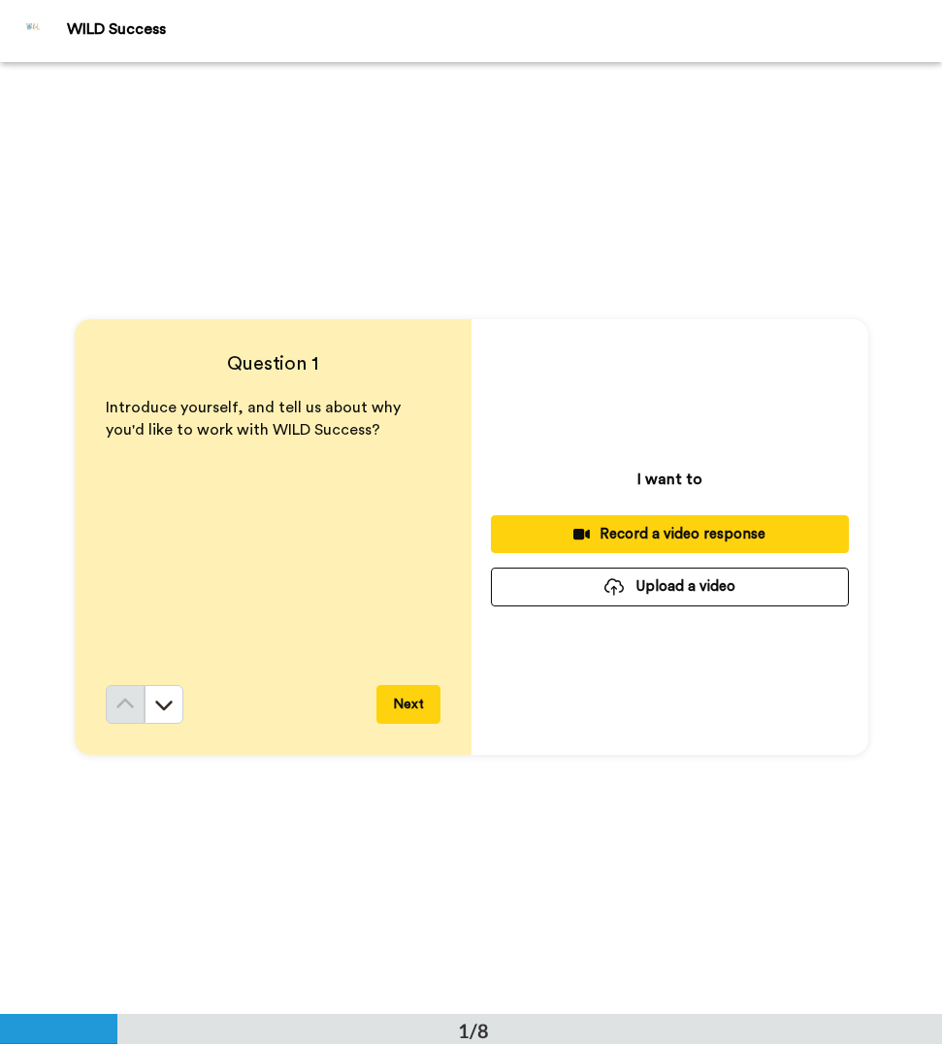
scroll to position [0, 0]
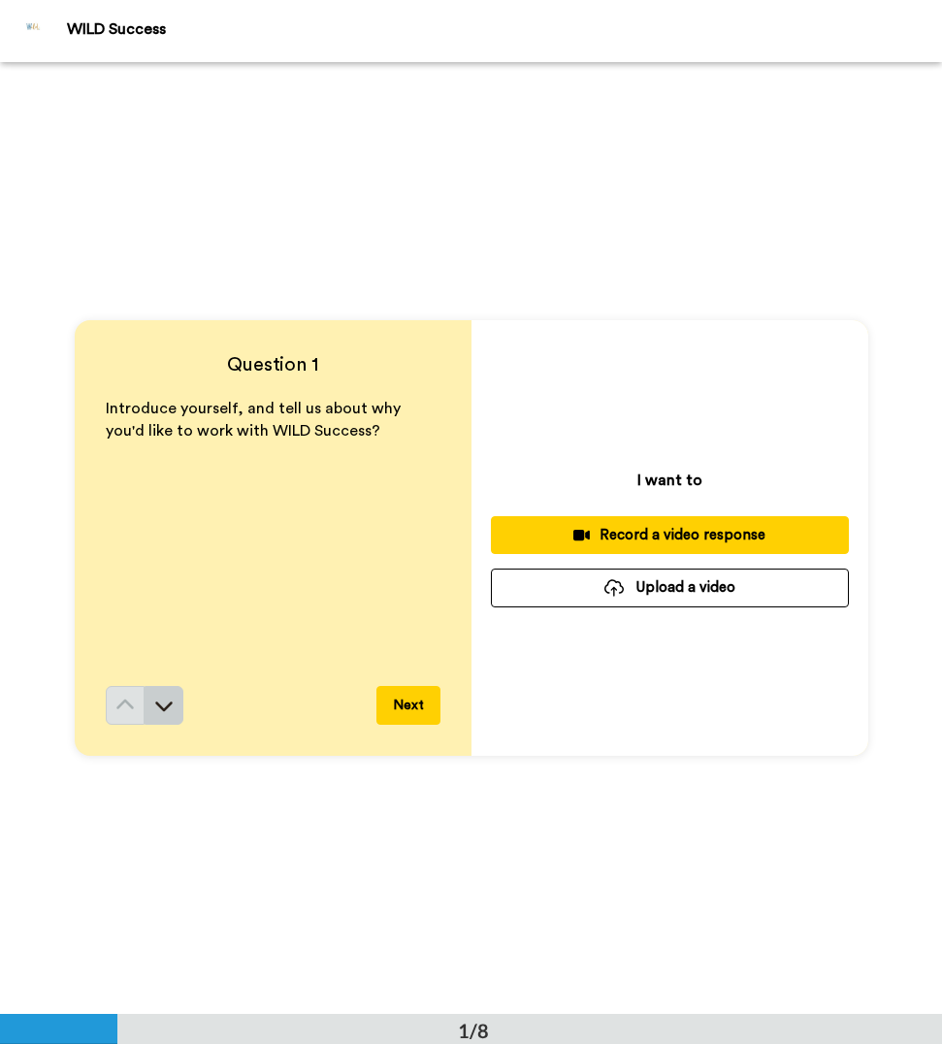
click at [171, 708] on button at bounding box center [164, 705] width 39 height 39
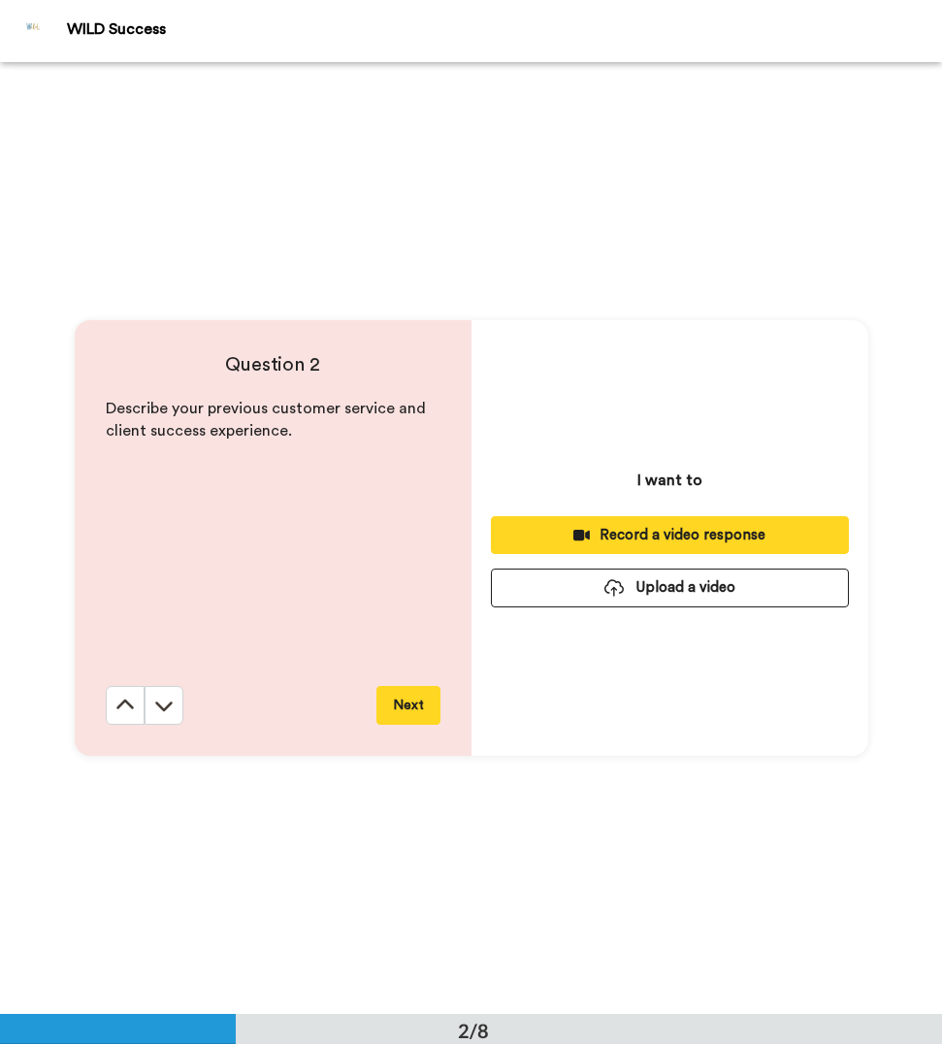
scroll to position [952, 0]
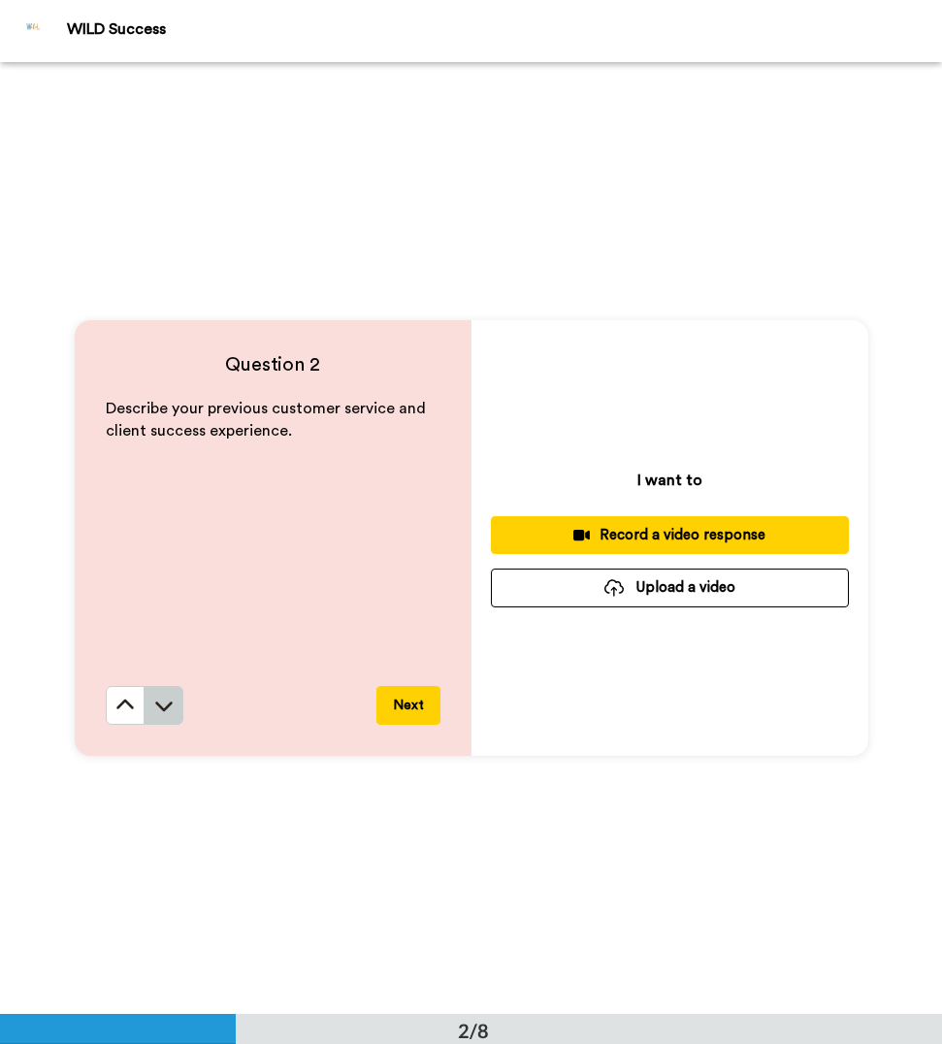
click at [163, 708] on icon at bounding box center [163, 708] width 17 height 10
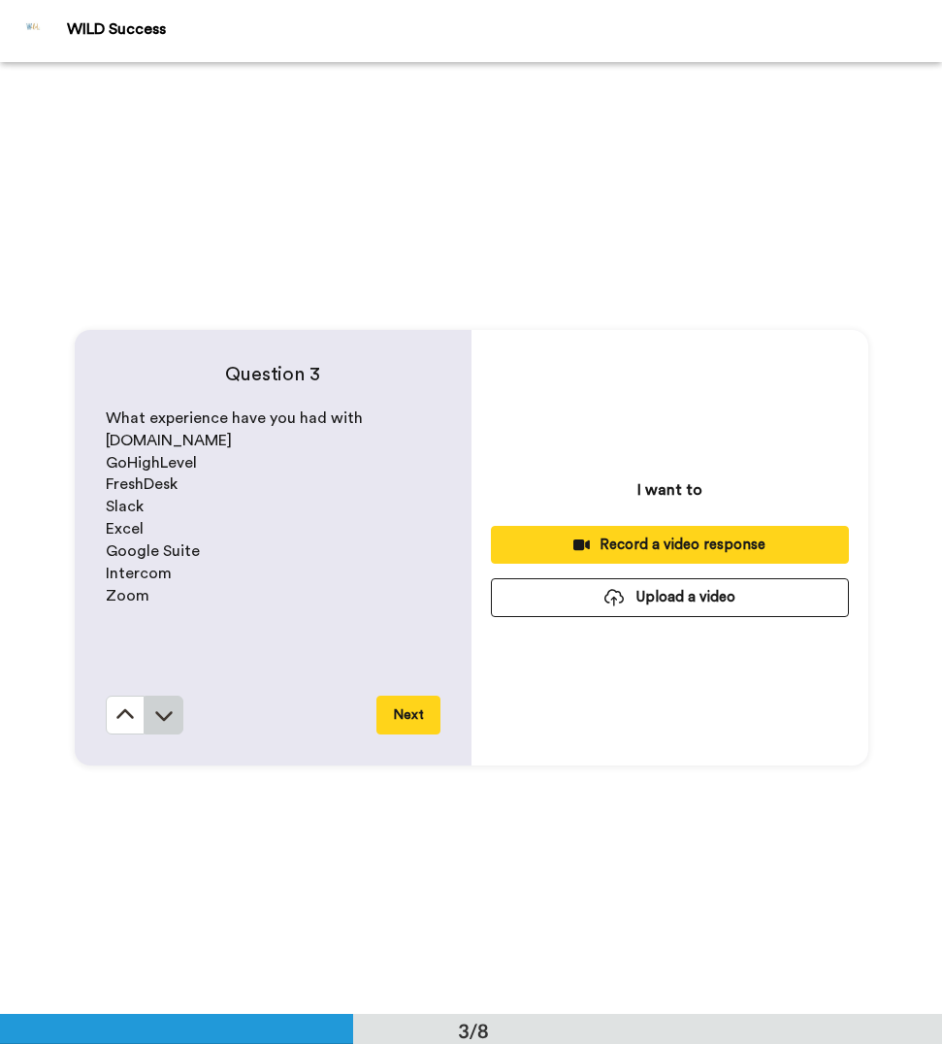
scroll to position [1904, 0]
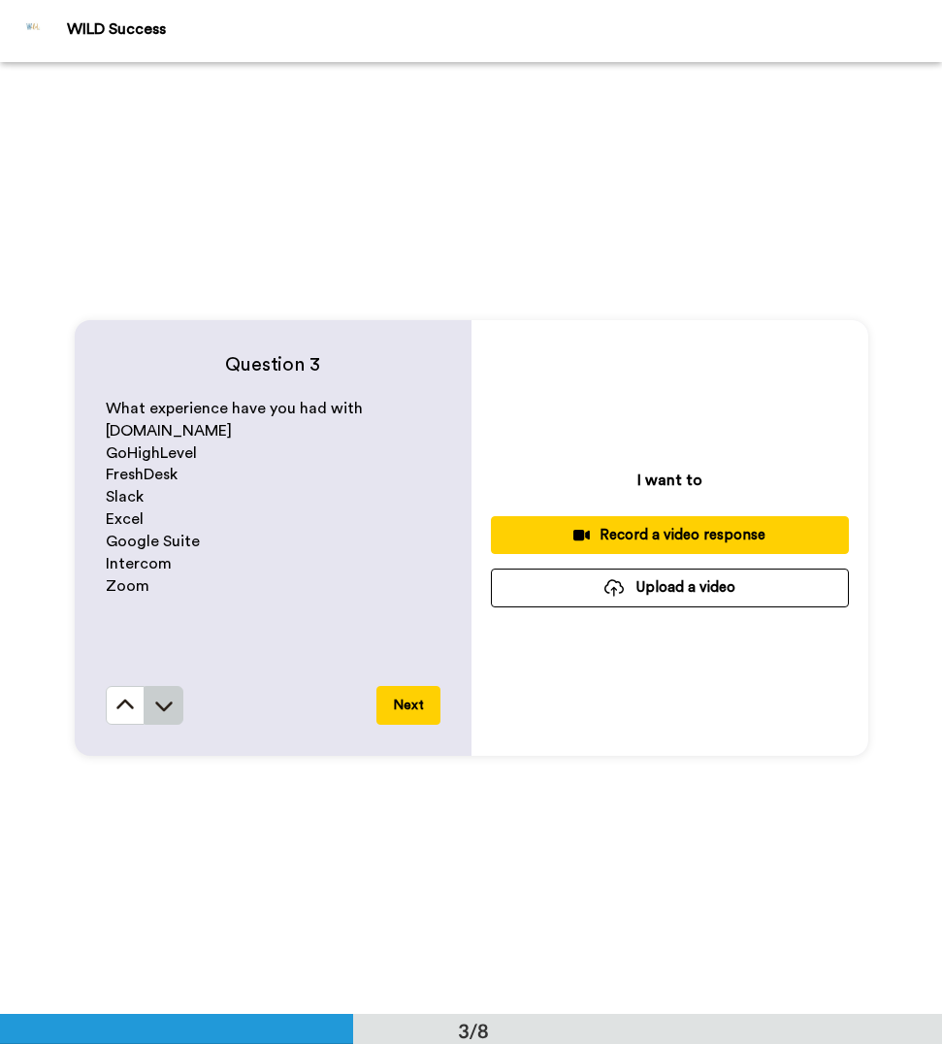
click at [171, 717] on button at bounding box center [164, 705] width 39 height 39
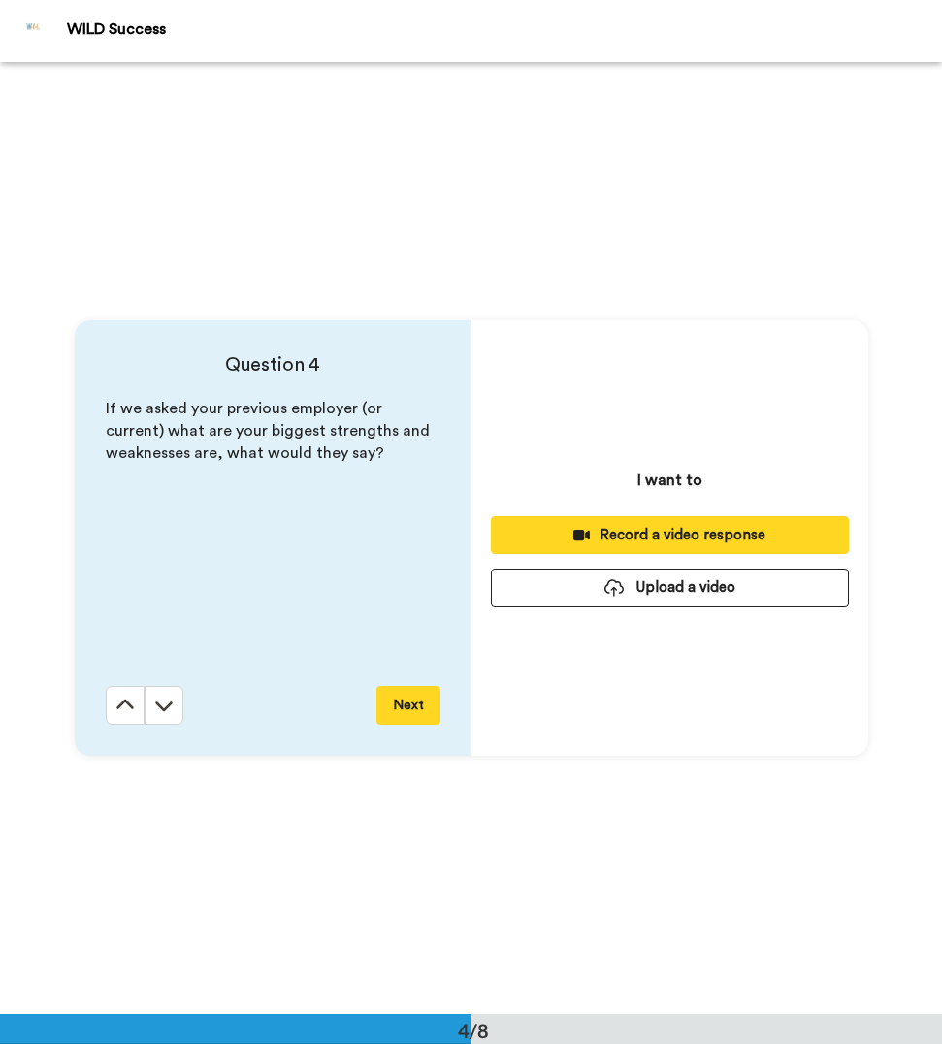
scroll to position [2856, 0]
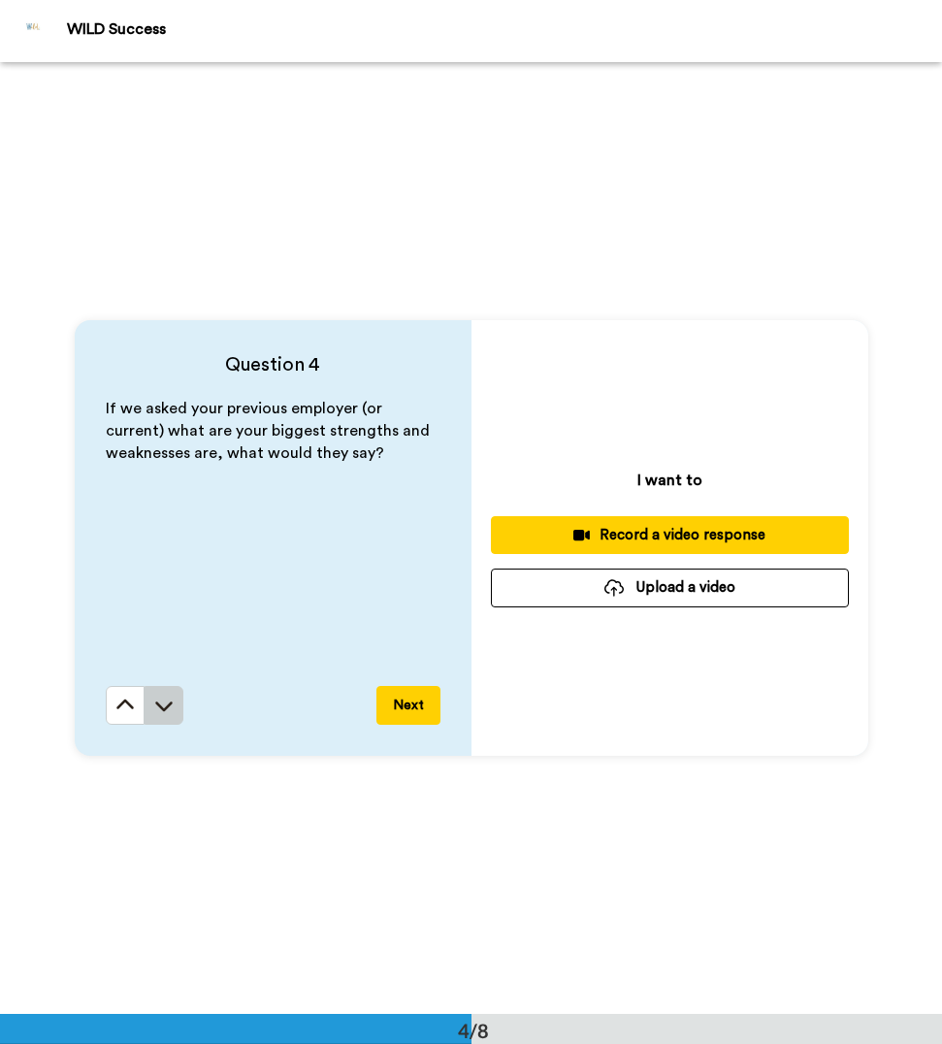
click at [176, 708] on button at bounding box center [164, 705] width 39 height 39
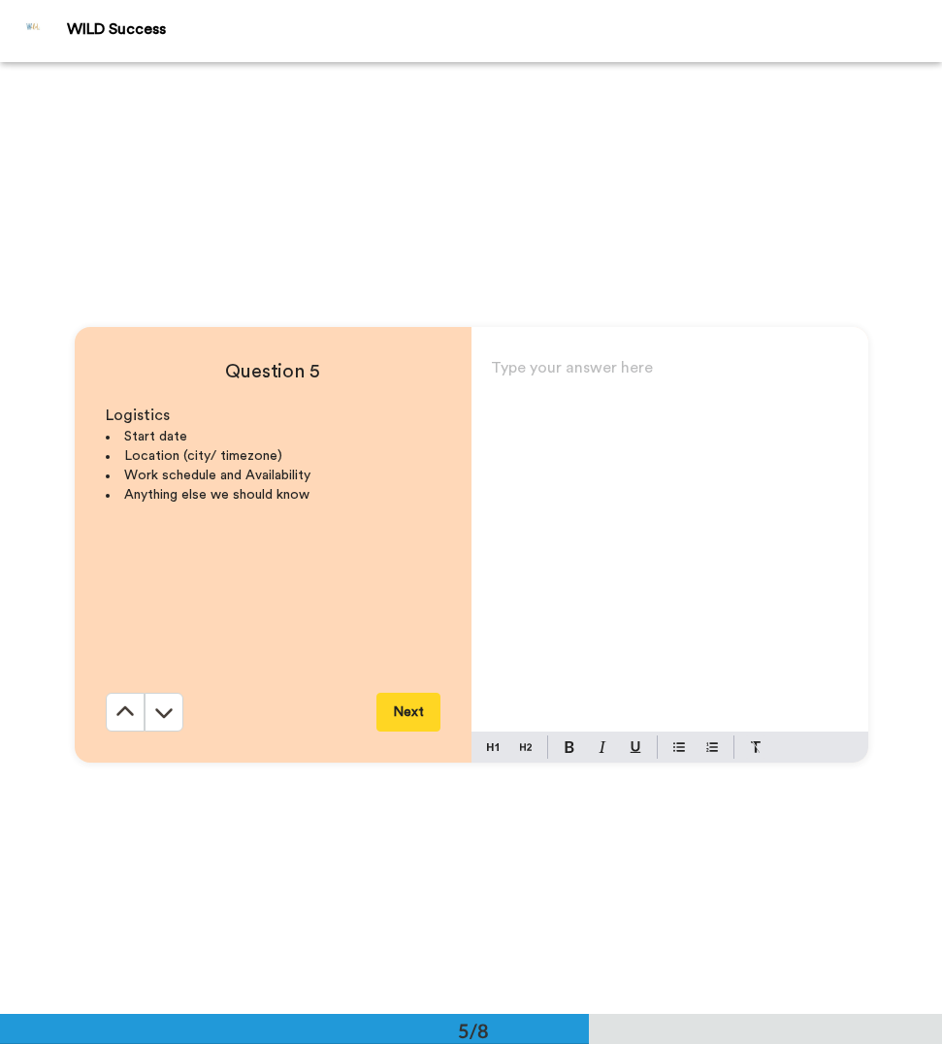
scroll to position [3808, 0]
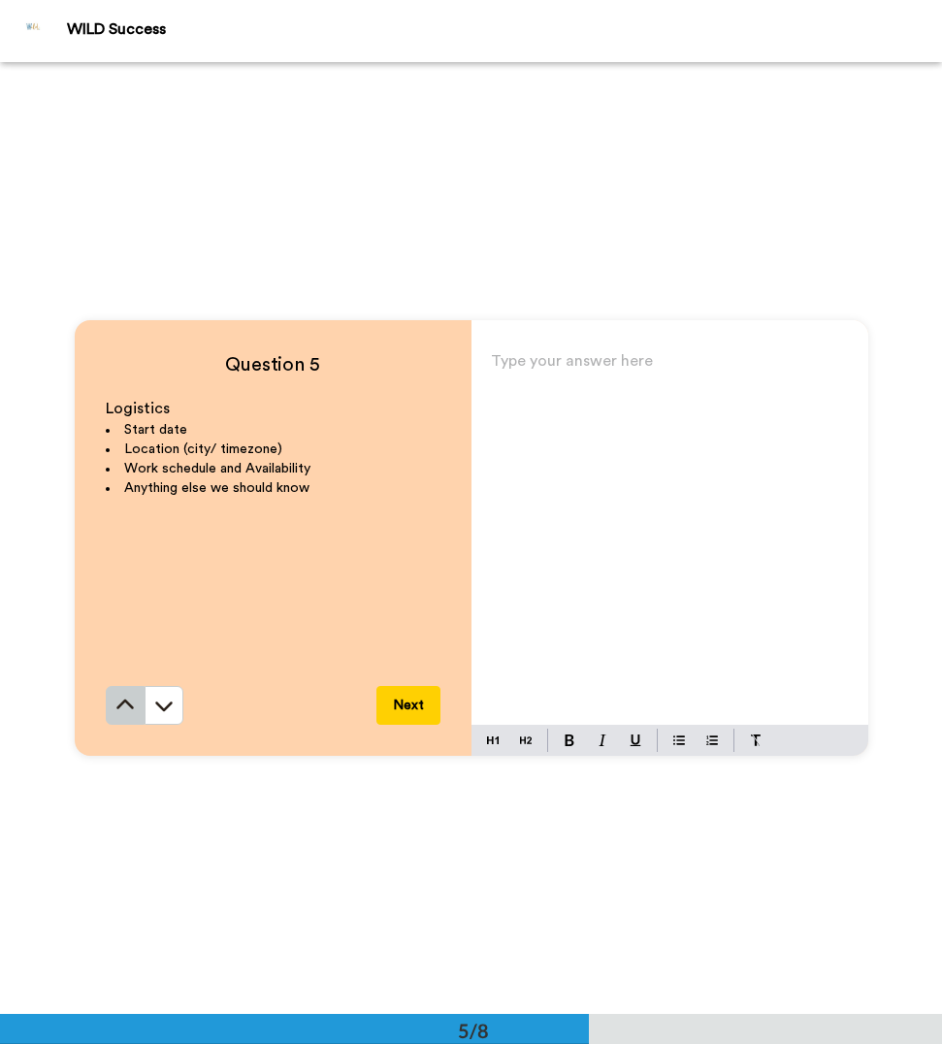
click at [123, 708] on icon at bounding box center [124, 705] width 19 height 19
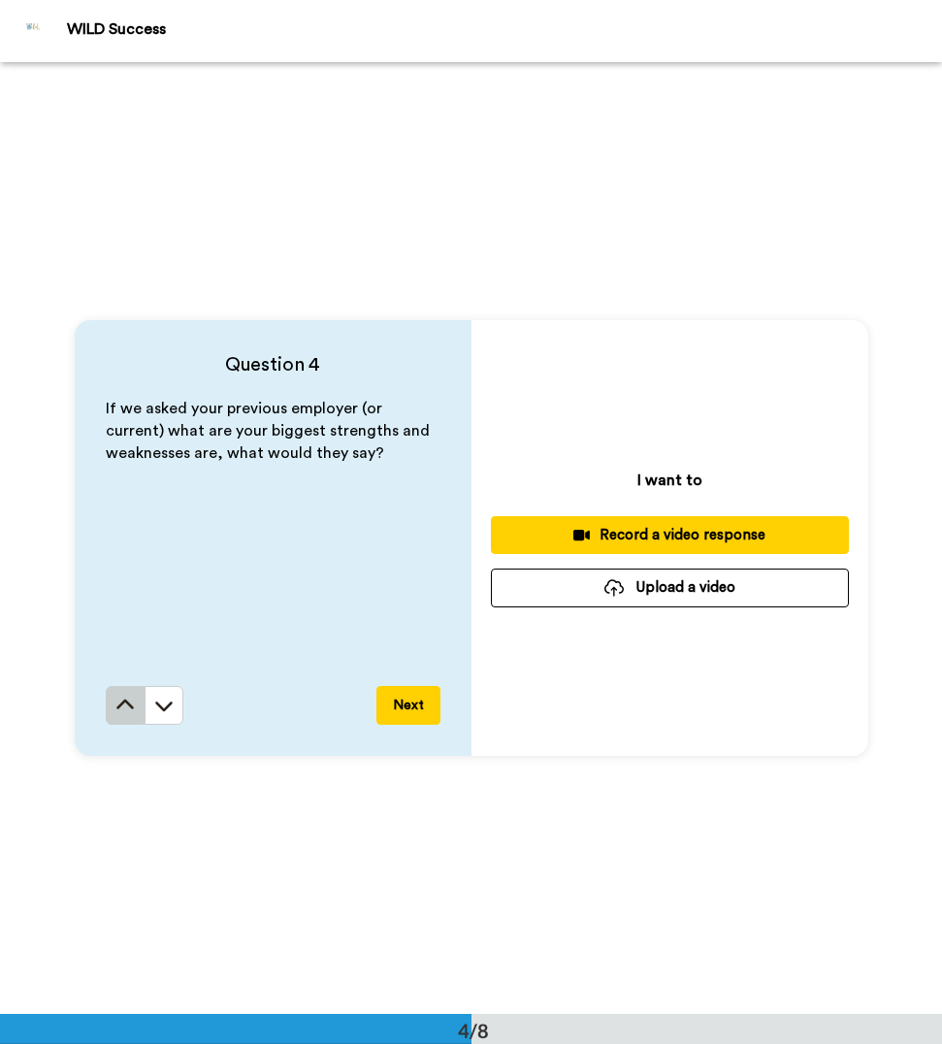
click at [127, 710] on icon at bounding box center [124, 705] width 19 height 19
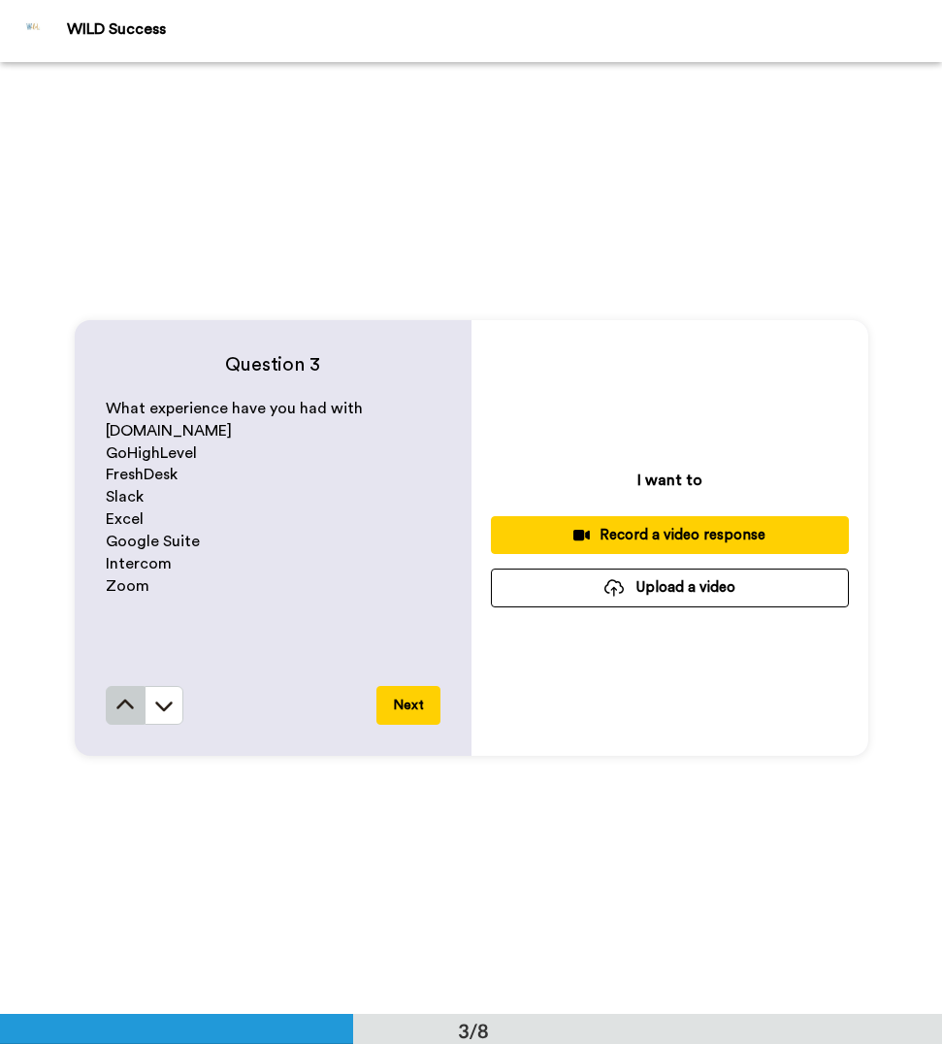
click at [115, 707] on icon at bounding box center [124, 705] width 19 height 19
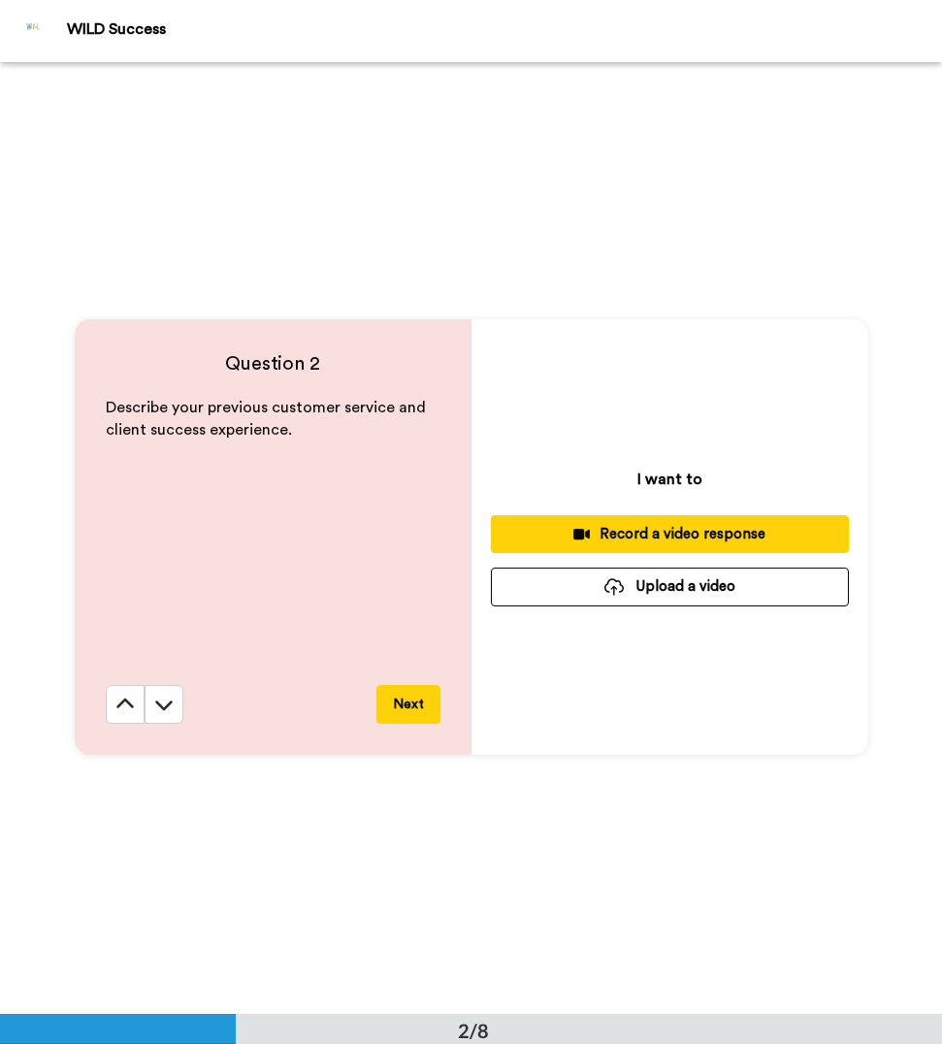
scroll to position [952, 0]
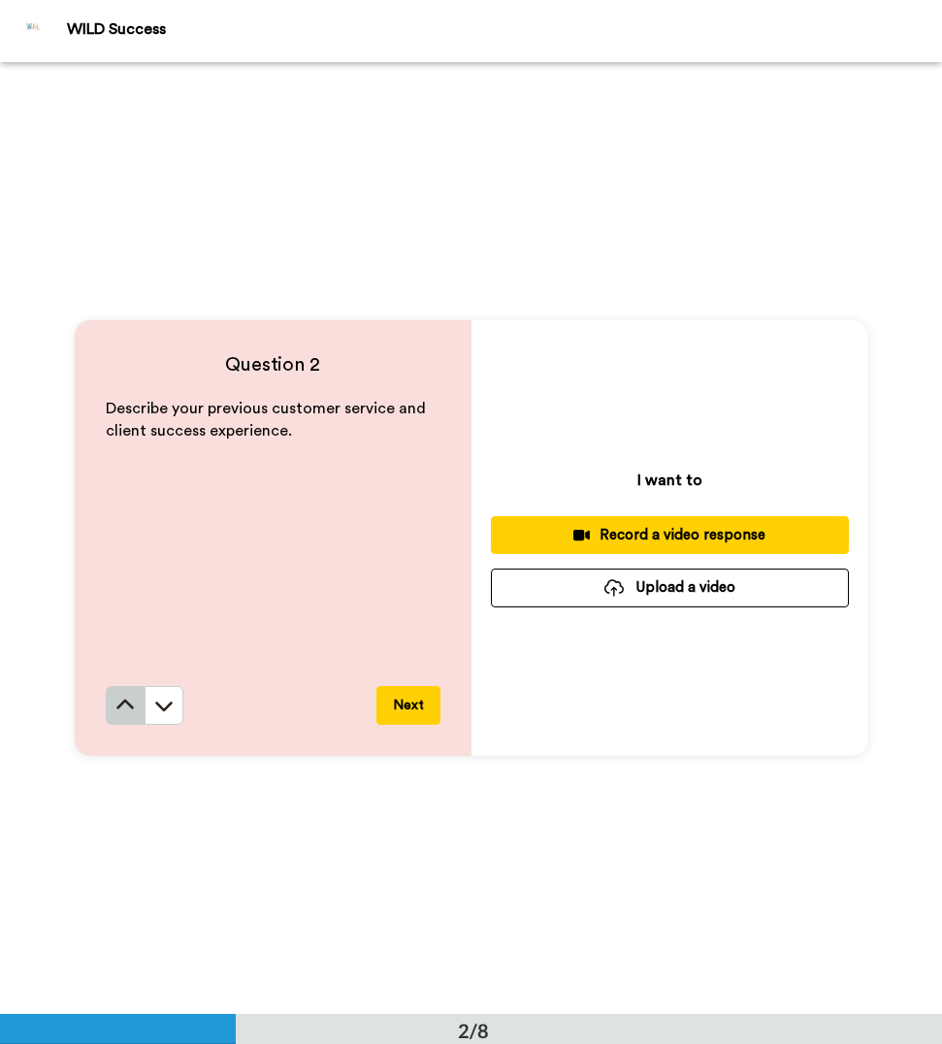
click at [126, 710] on icon at bounding box center [124, 705] width 19 height 19
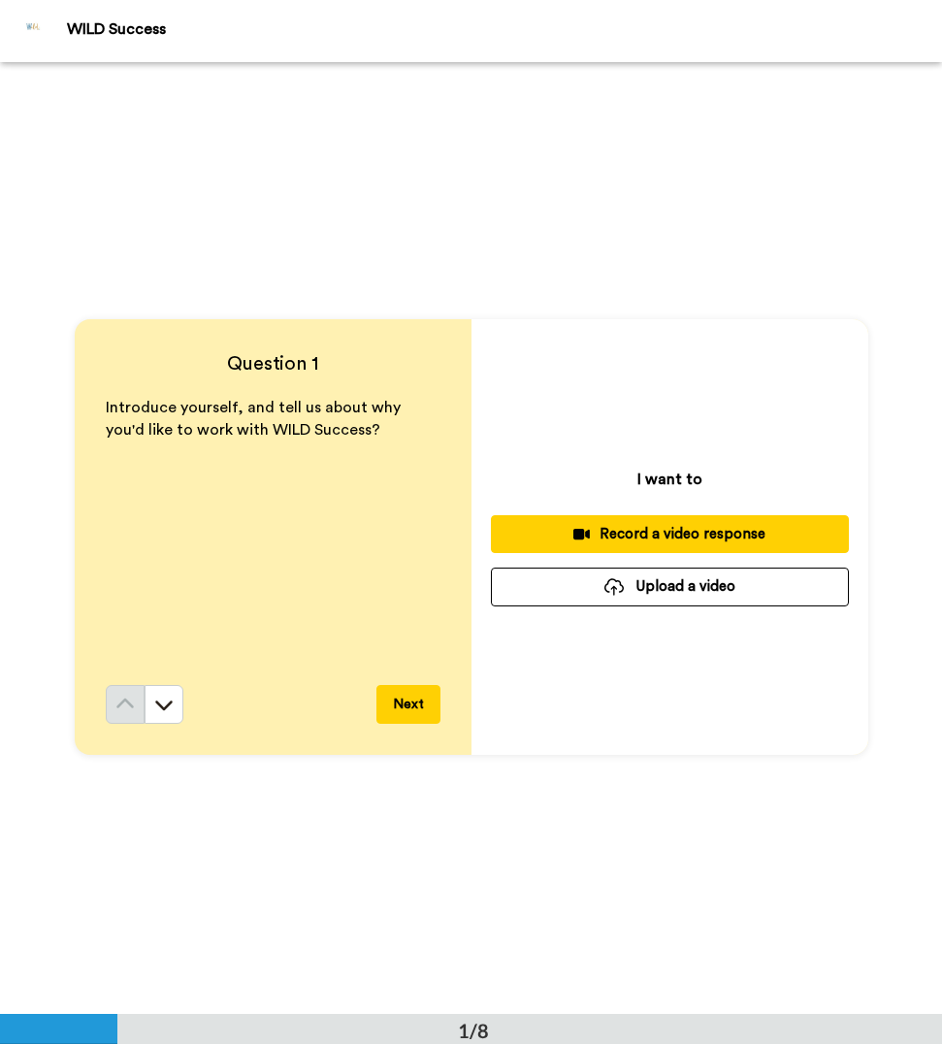
scroll to position [0, 0]
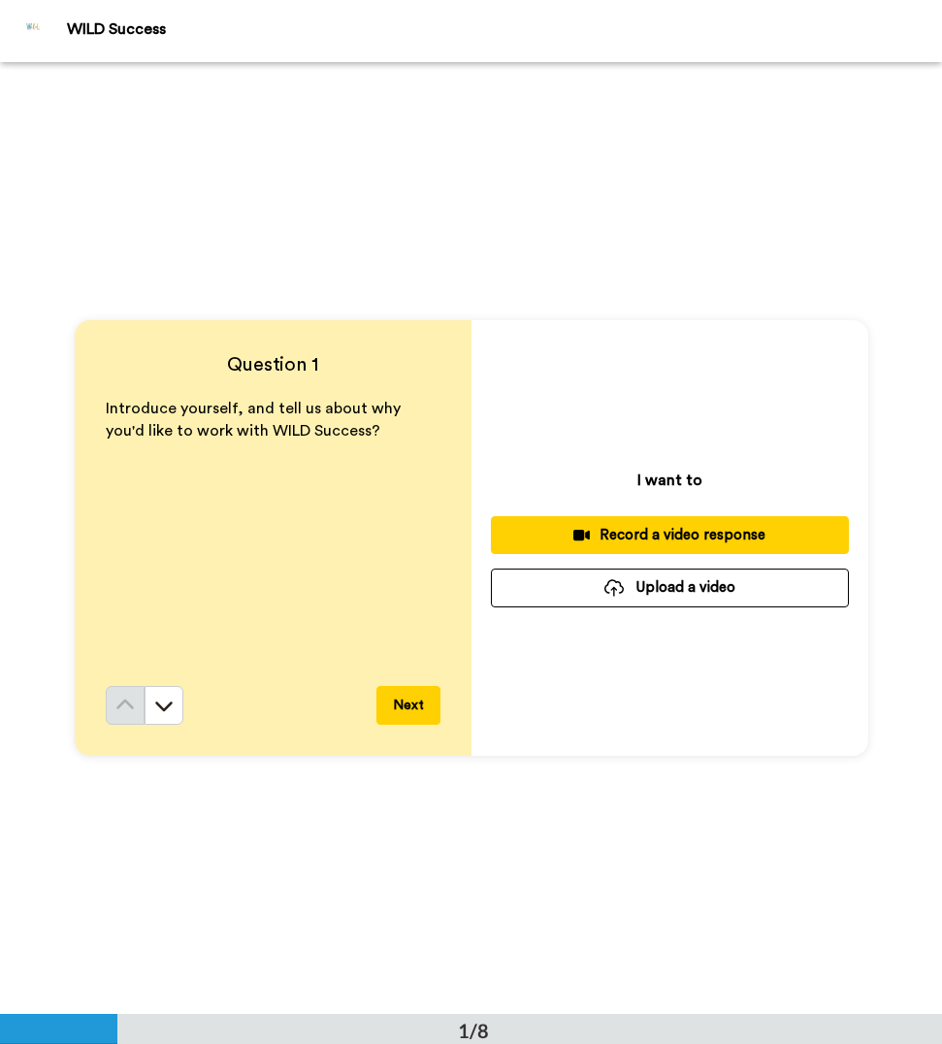
click at [595, 594] on button "Upload a video" at bounding box center [670, 588] width 358 height 38
click at [719, 593] on button "Upload a video" at bounding box center [670, 588] width 358 height 38
click at [688, 590] on button "Upload a video" at bounding box center [670, 588] width 358 height 38
click at [598, 589] on button "Upload a video" at bounding box center [670, 588] width 358 height 38
click at [638, 591] on button "Upload a video" at bounding box center [670, 588] width 358 height 38
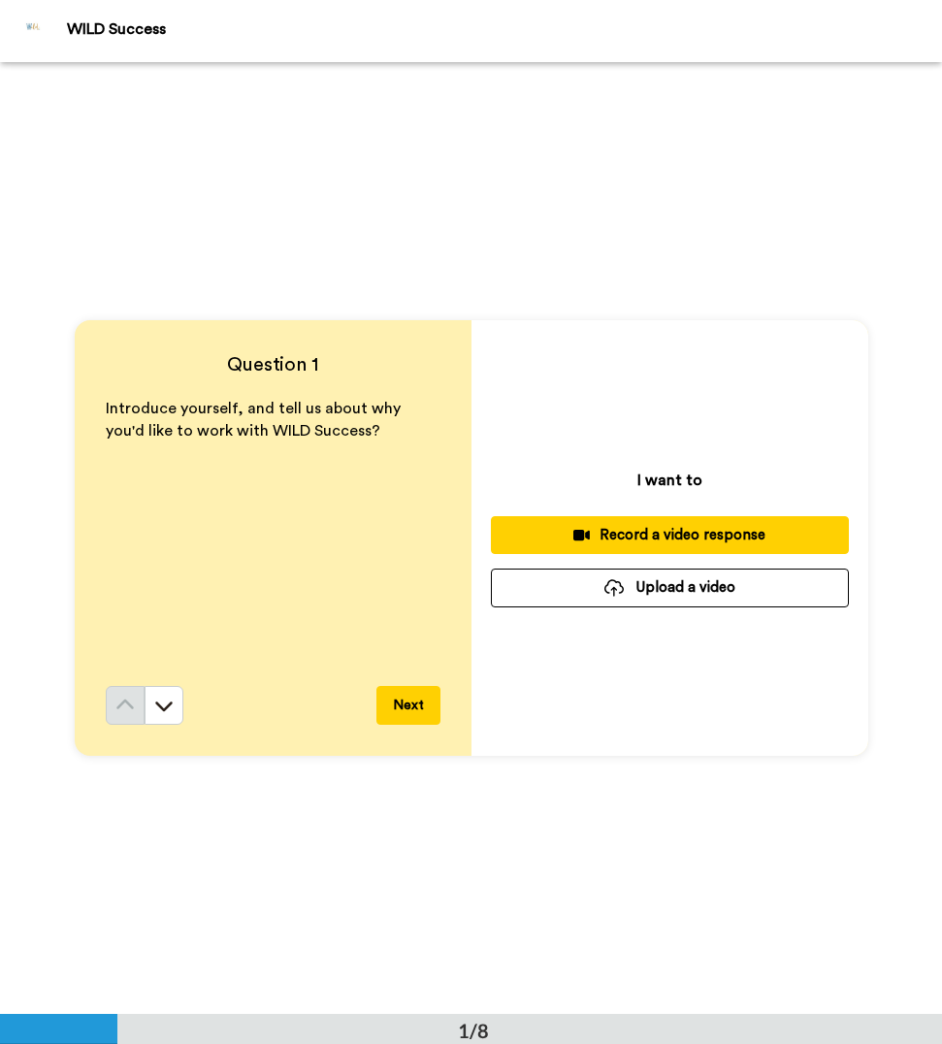
click at [619, 599] on button "Upload a video" at bounding box center [670, 588] width 358 height 38
click at [673, 587] on button "Upload a video" at bounding box center [670, 588] width 358 height 38
click at [594, 591] on button "Upload a video" at bounding box center [670, 588] width 358 height 38
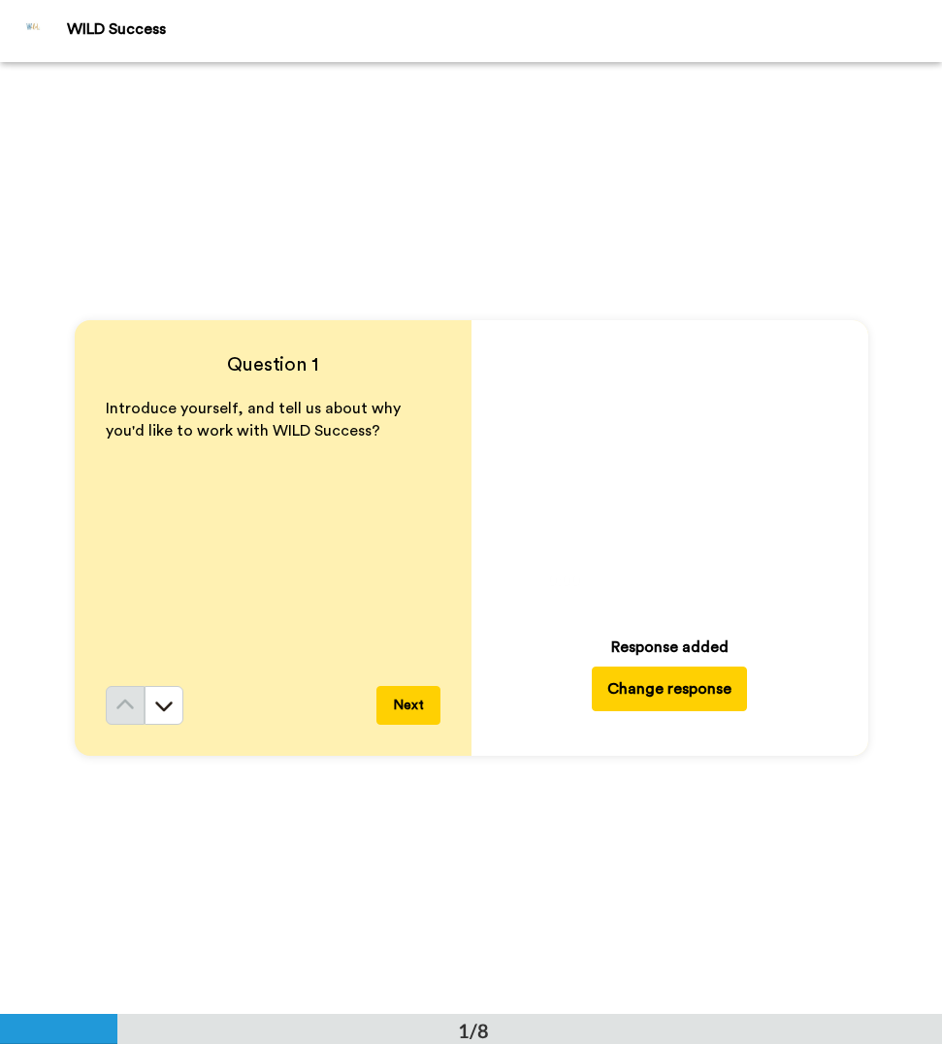
click at [420, 702] on button "Next" at bounding box center [409, 705] width 64 height 39
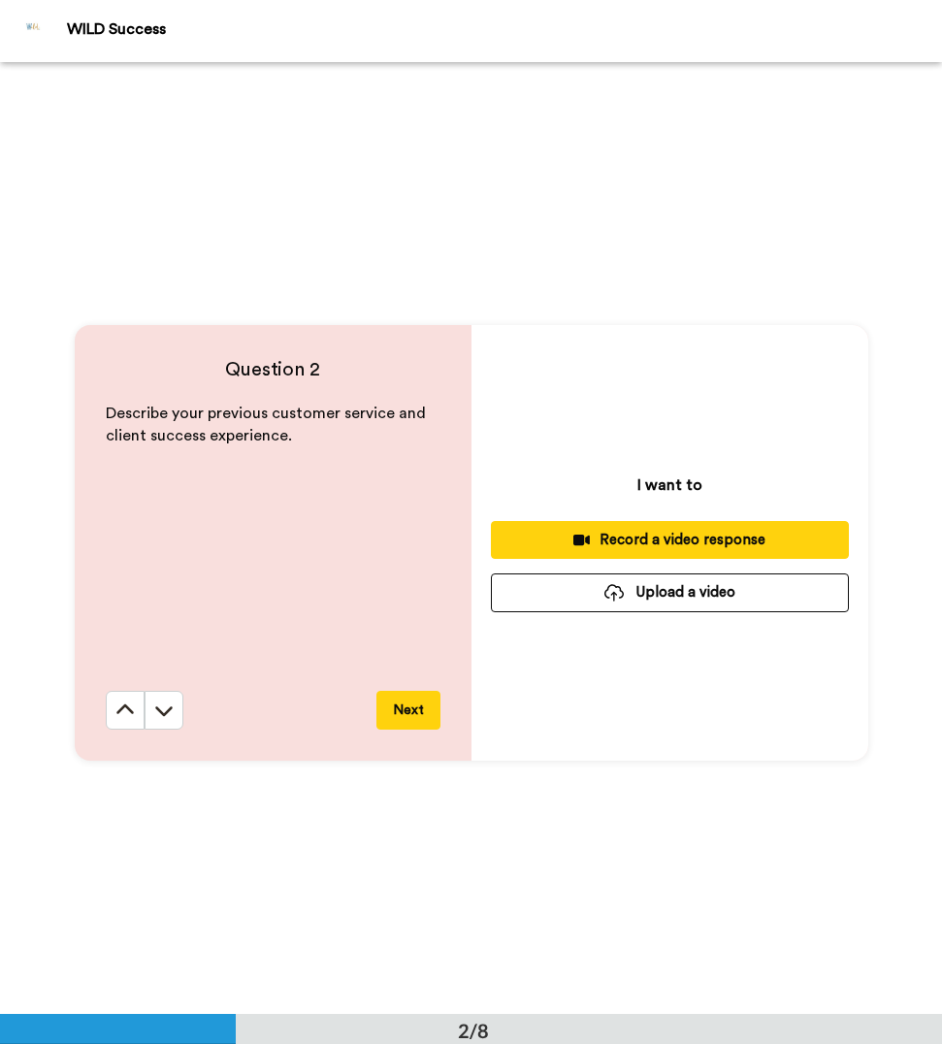
scroll to position [952, 0]
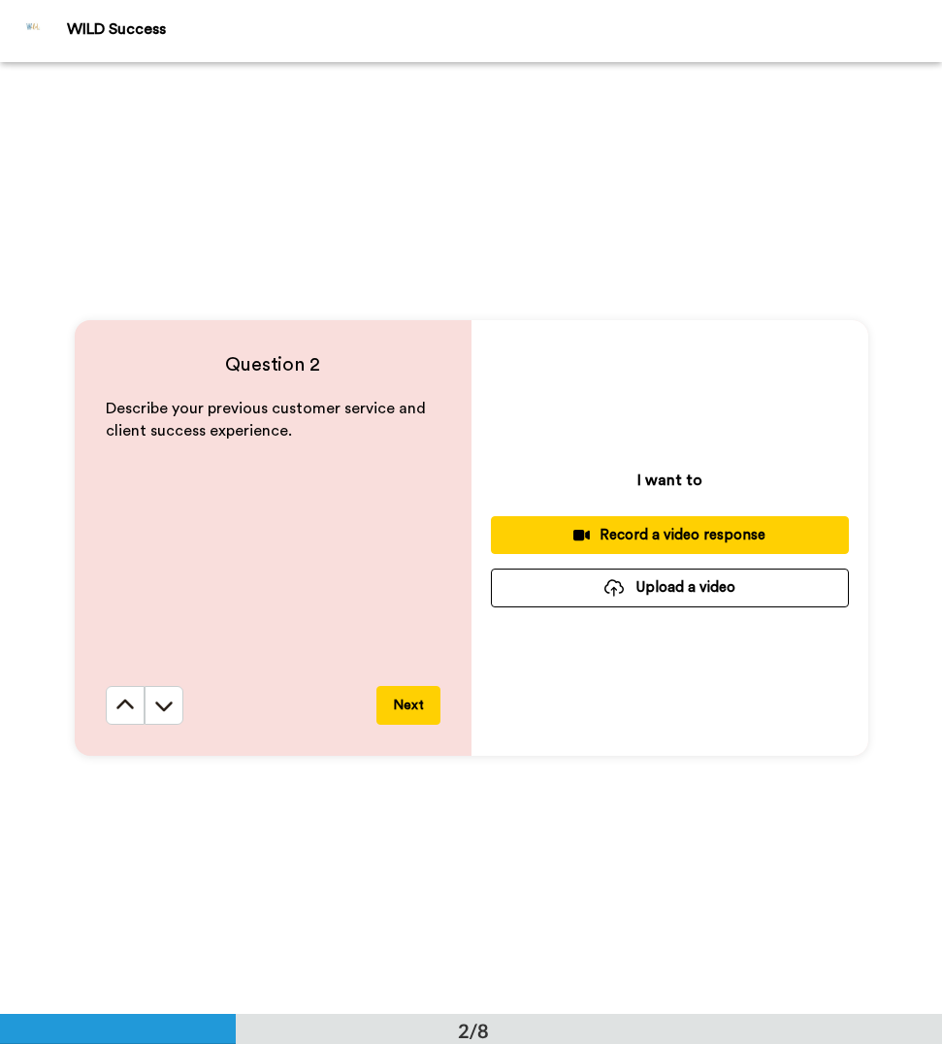
click at [723, 598] on button "Upload a video" at bounding box center [670, 588] width 358 height 38
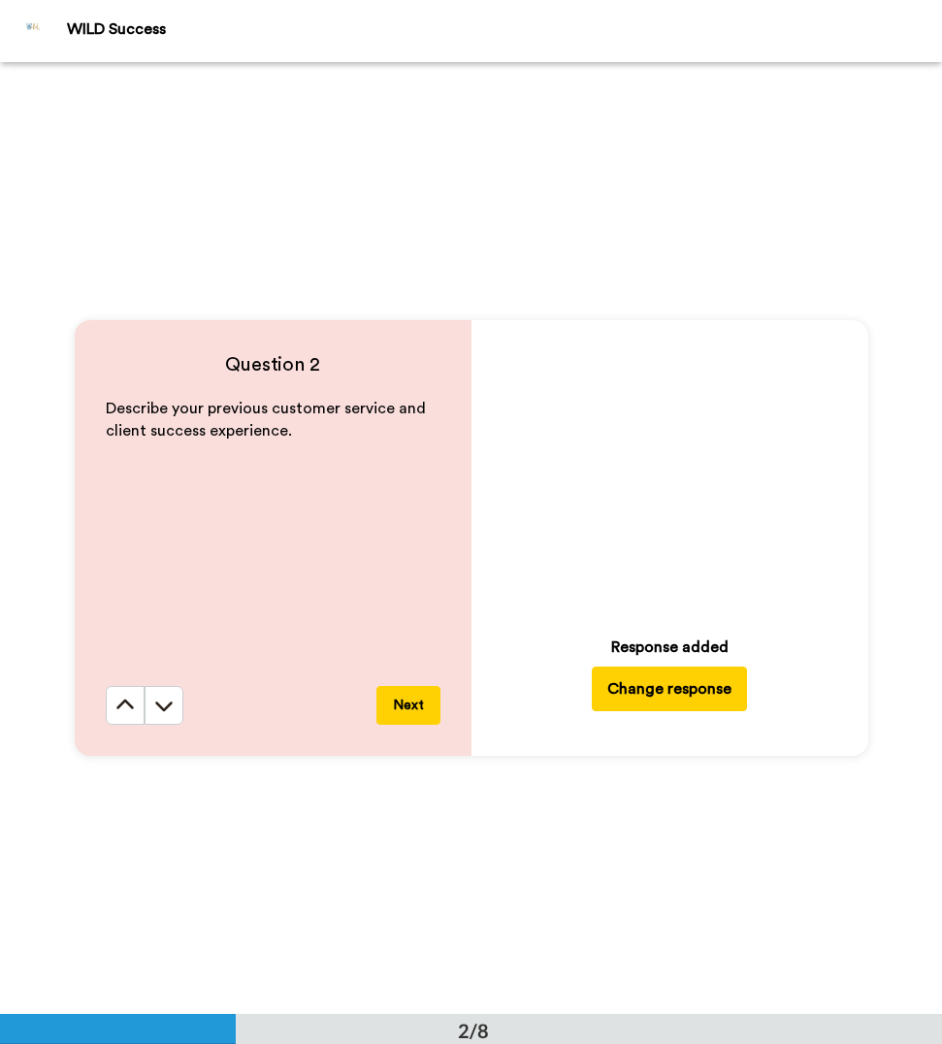
click at [400, 711] on button "Next" at bounding box center [409, 705] width 64 height 39
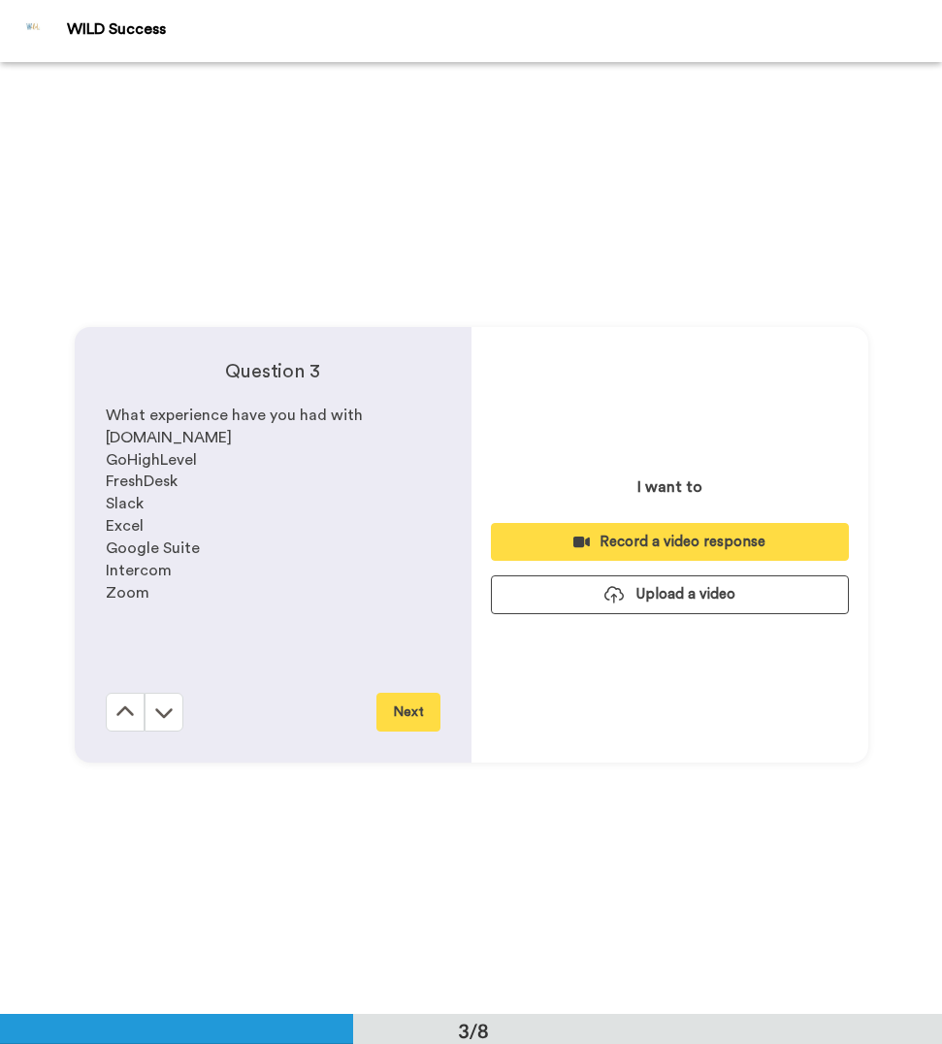
scroll to position [1904, 0]
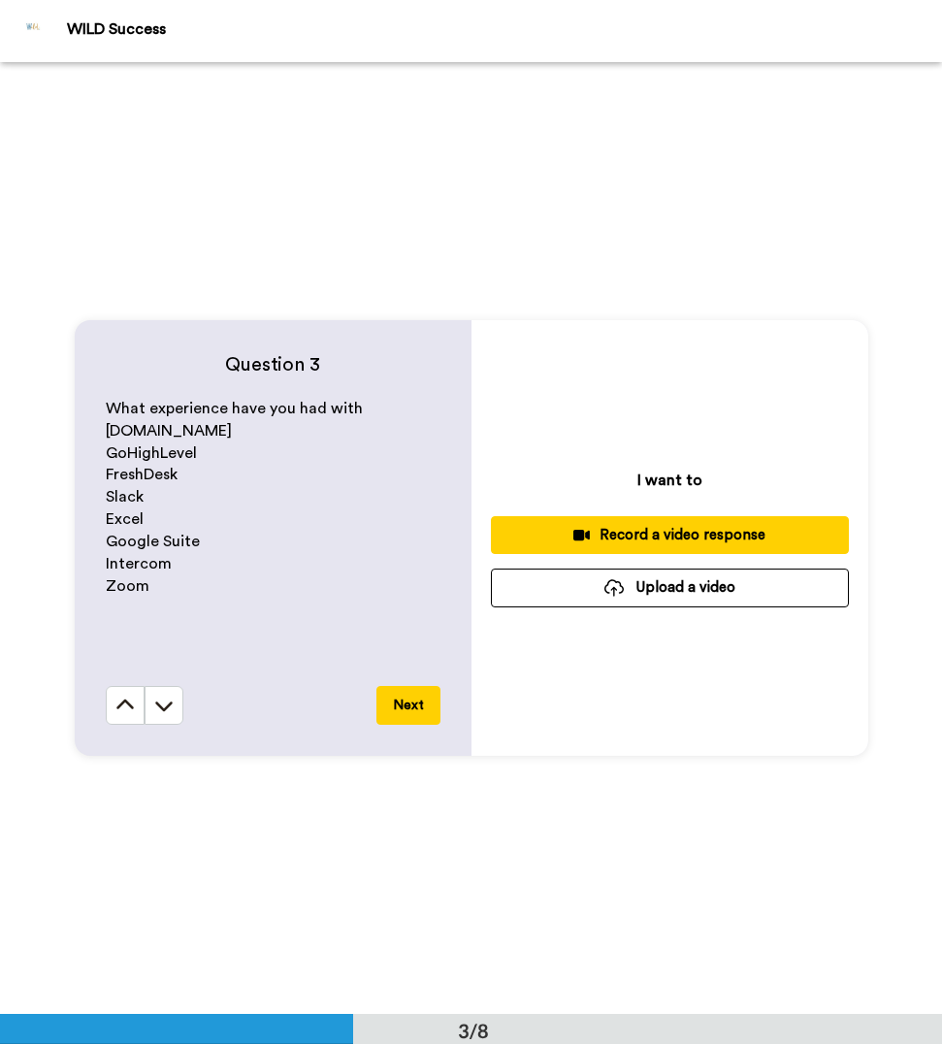
click at [620, 588] on button "Upload a video" at bounding box center [670, 588] width 358 height 38
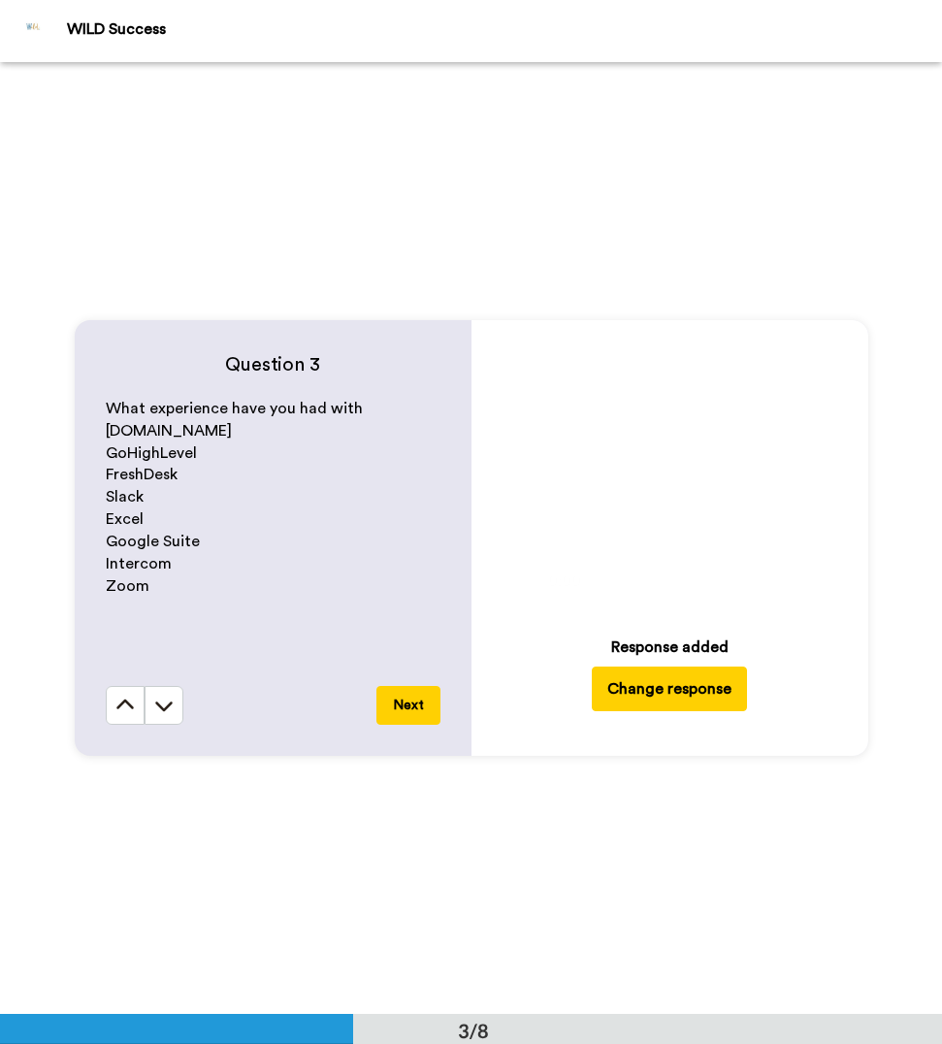
click at [429, 715] on button "Next" at bounding box center [409, 705] width 64 height 39
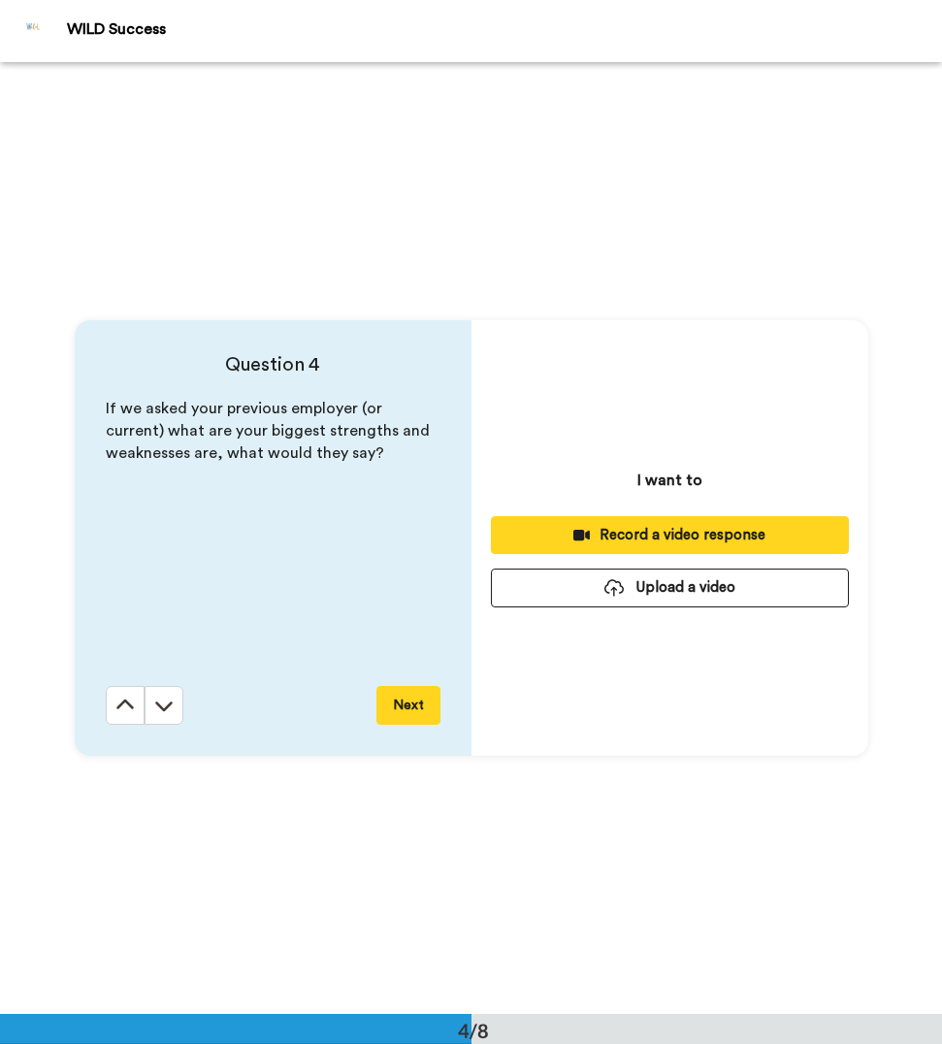
scroll to position [2856, 0]
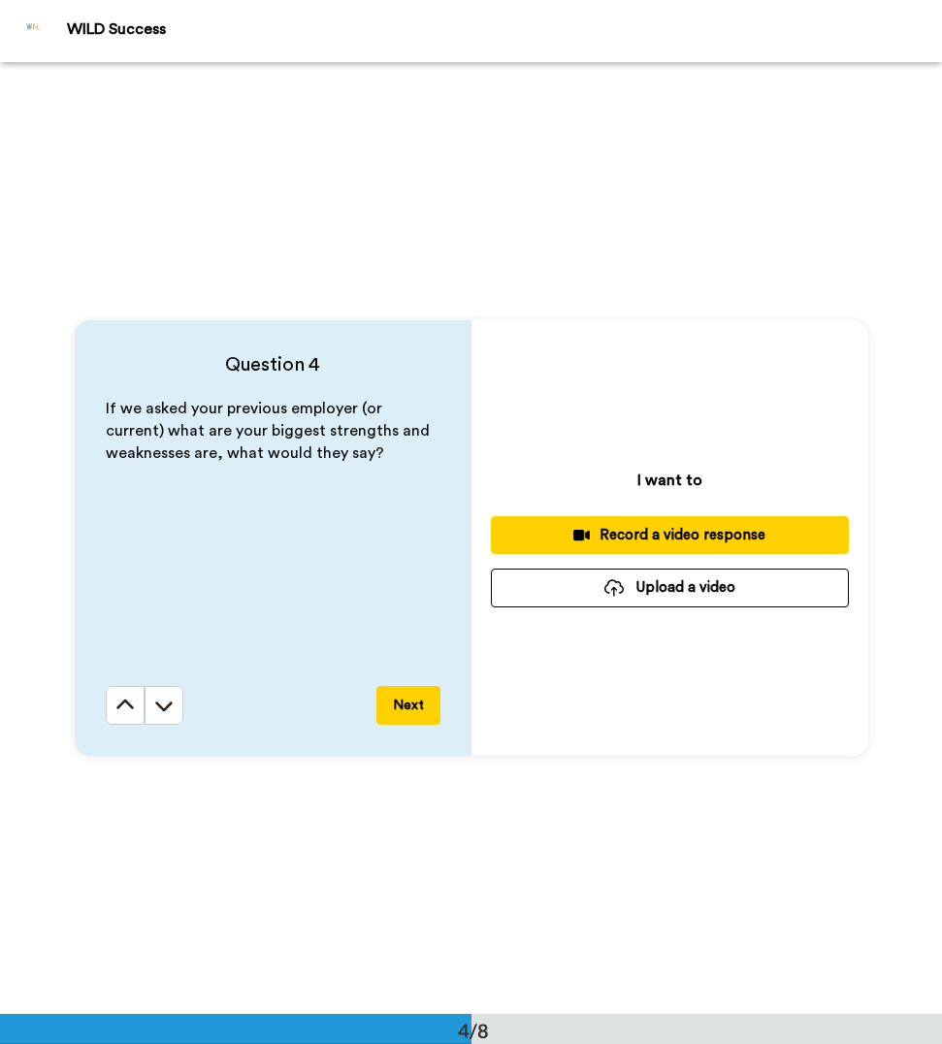
click at [691, 592] on button "Upload a video" at bounding box center [670, 588] width 358 height 38
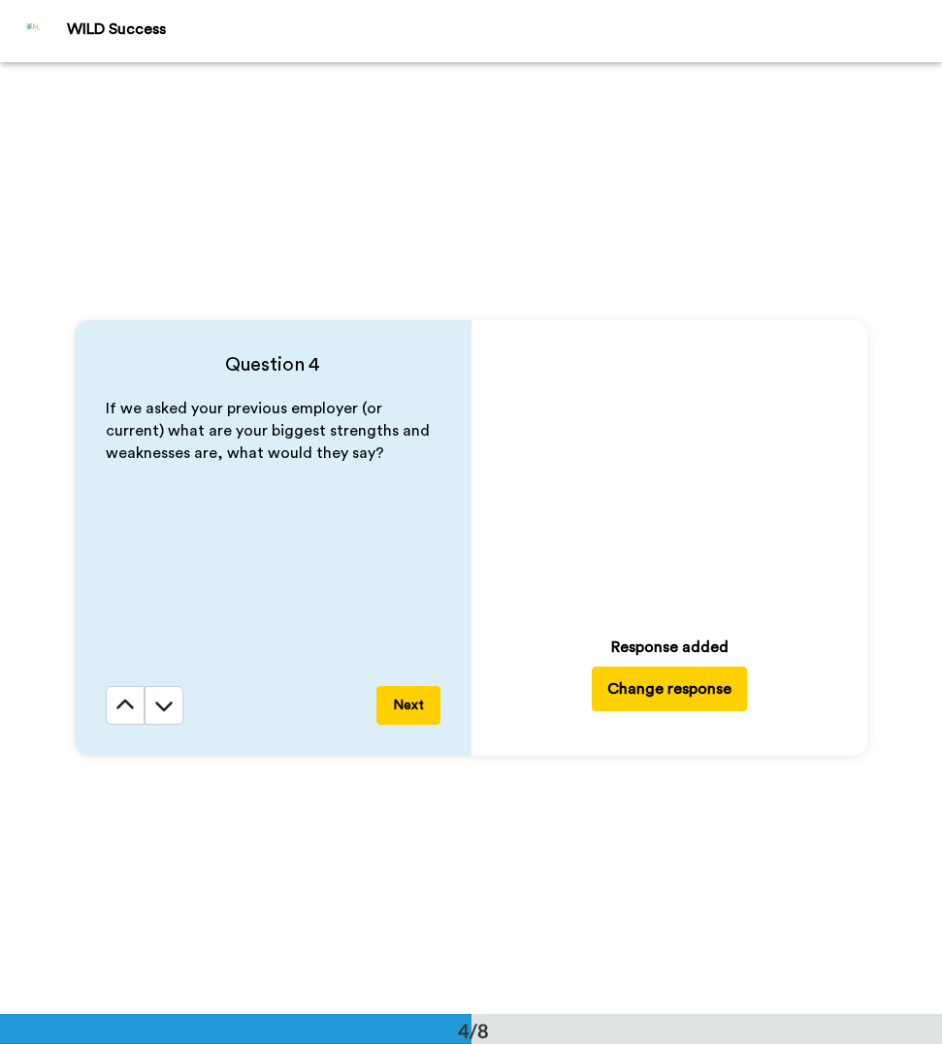
click at [391, 690] on button "Next" at bounding box center [409, 705] width 64 height 39
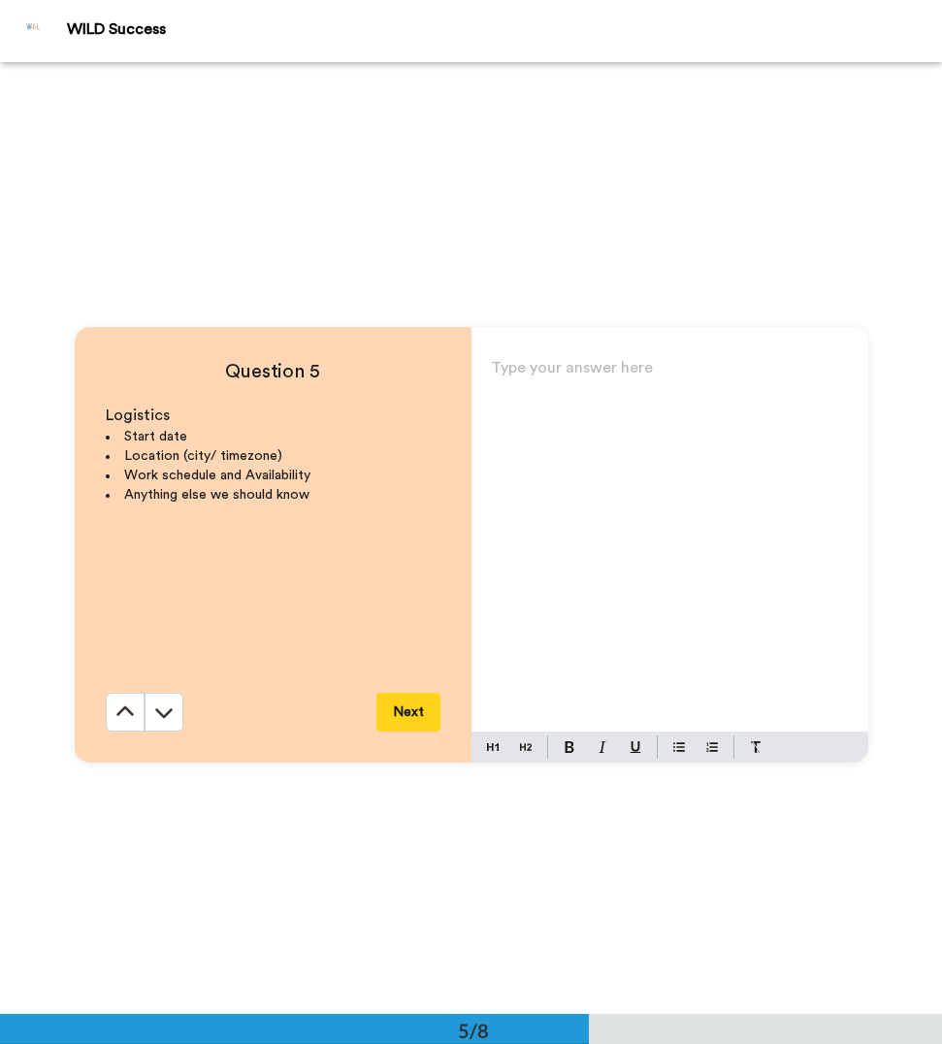
scroll to position [3808, 0]
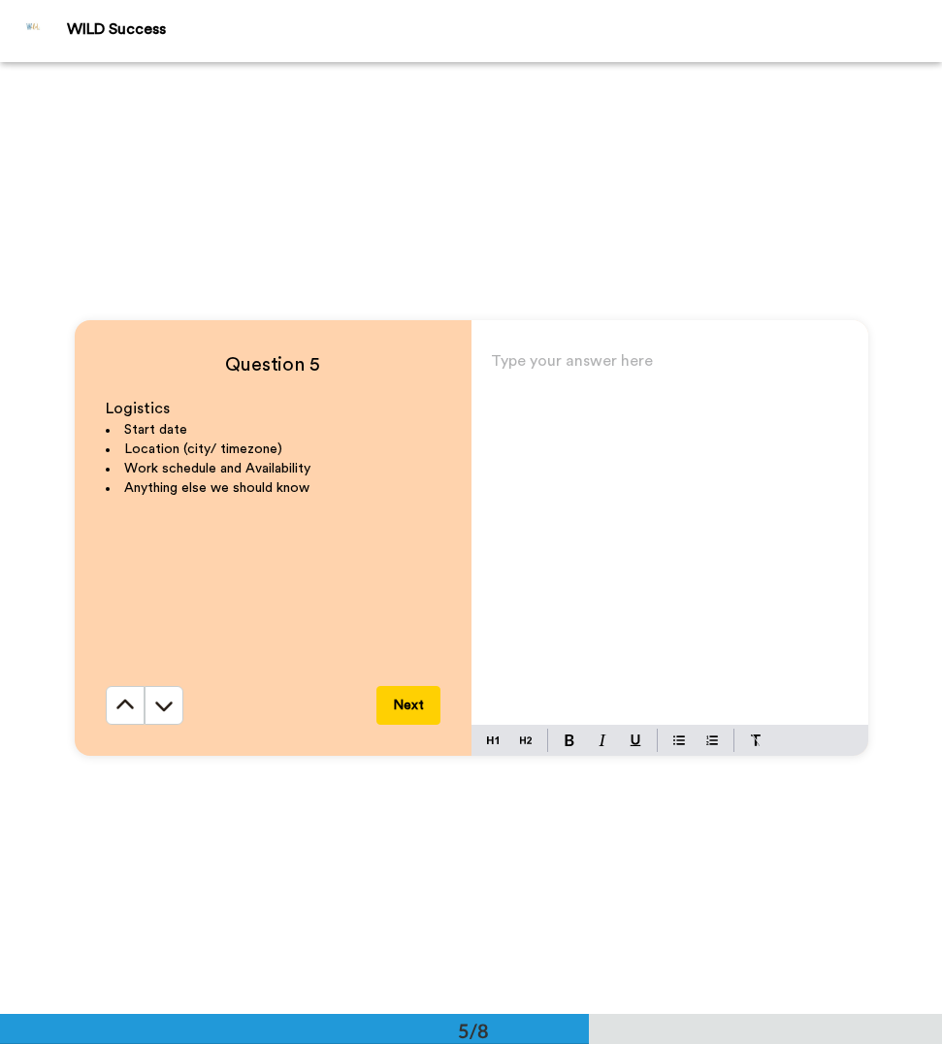
click at [593, 390] on div "Type your answer here ﻿" at bounding box center [670, 536] width 397 height 378
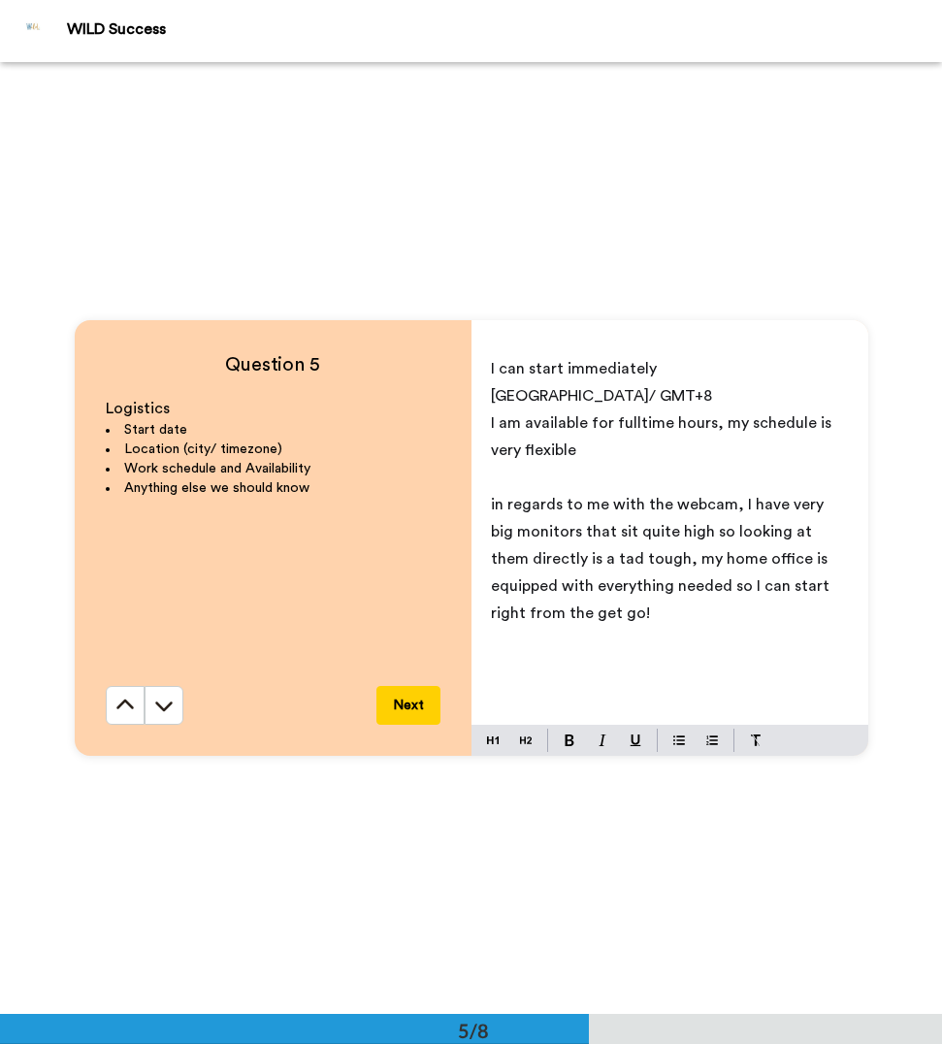
click at [405, 709] on button "Next" at bounding box center [409, 705] width 64 height 39
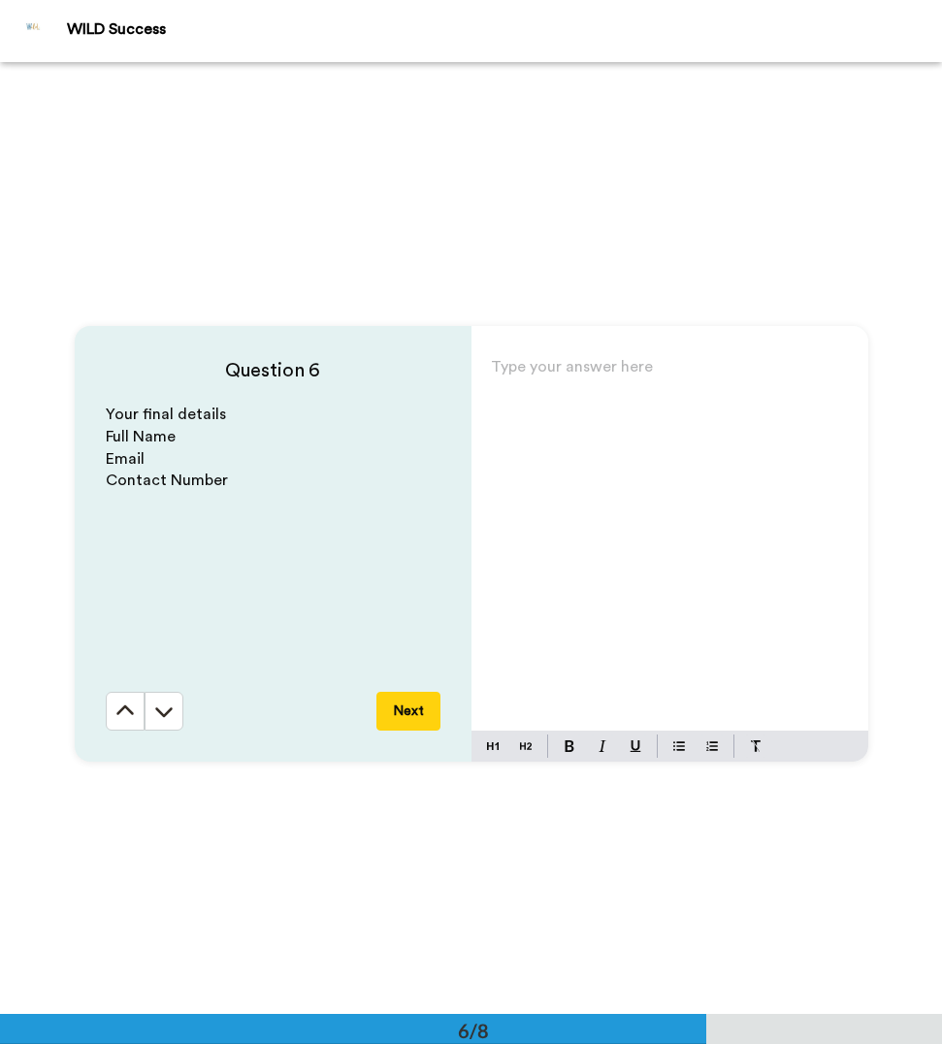
scroll to position [4760, 0]
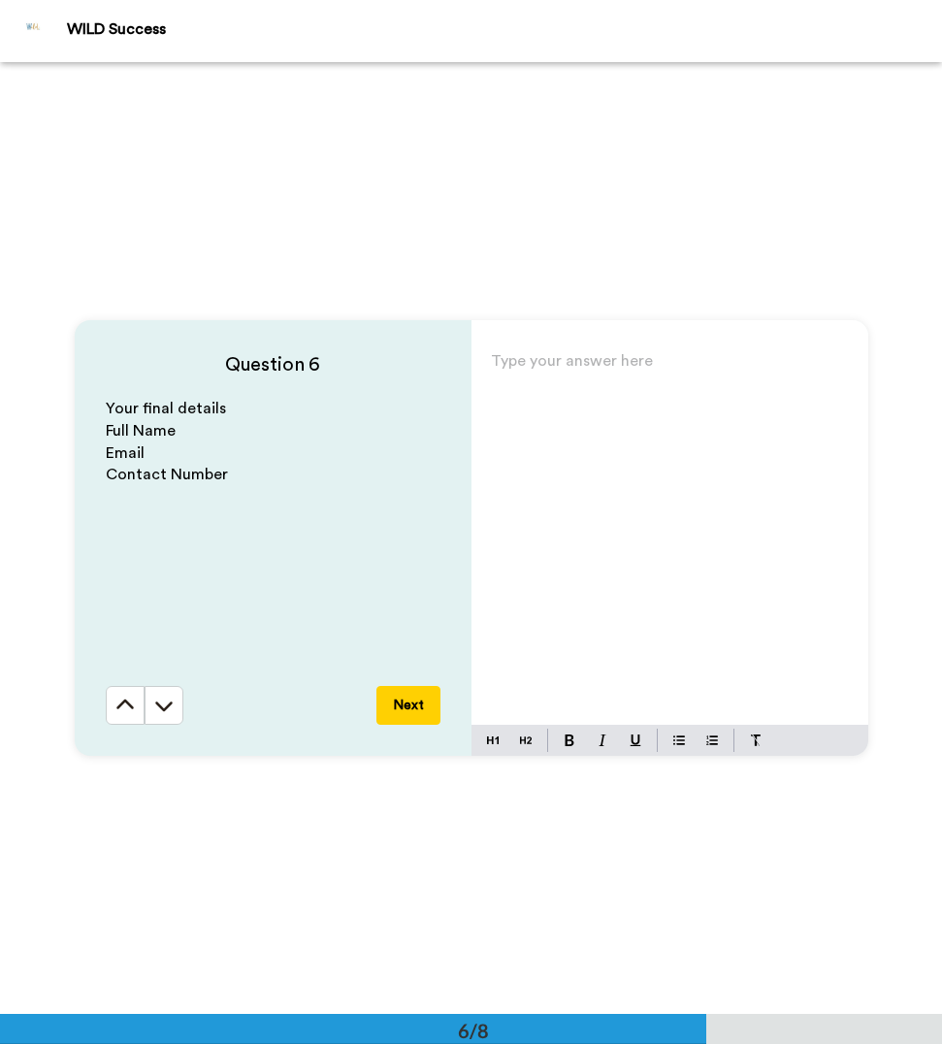
click at [592, 391] on div "Type your answer here ﻿" at bounding box center [670, 536] width 397 height 378
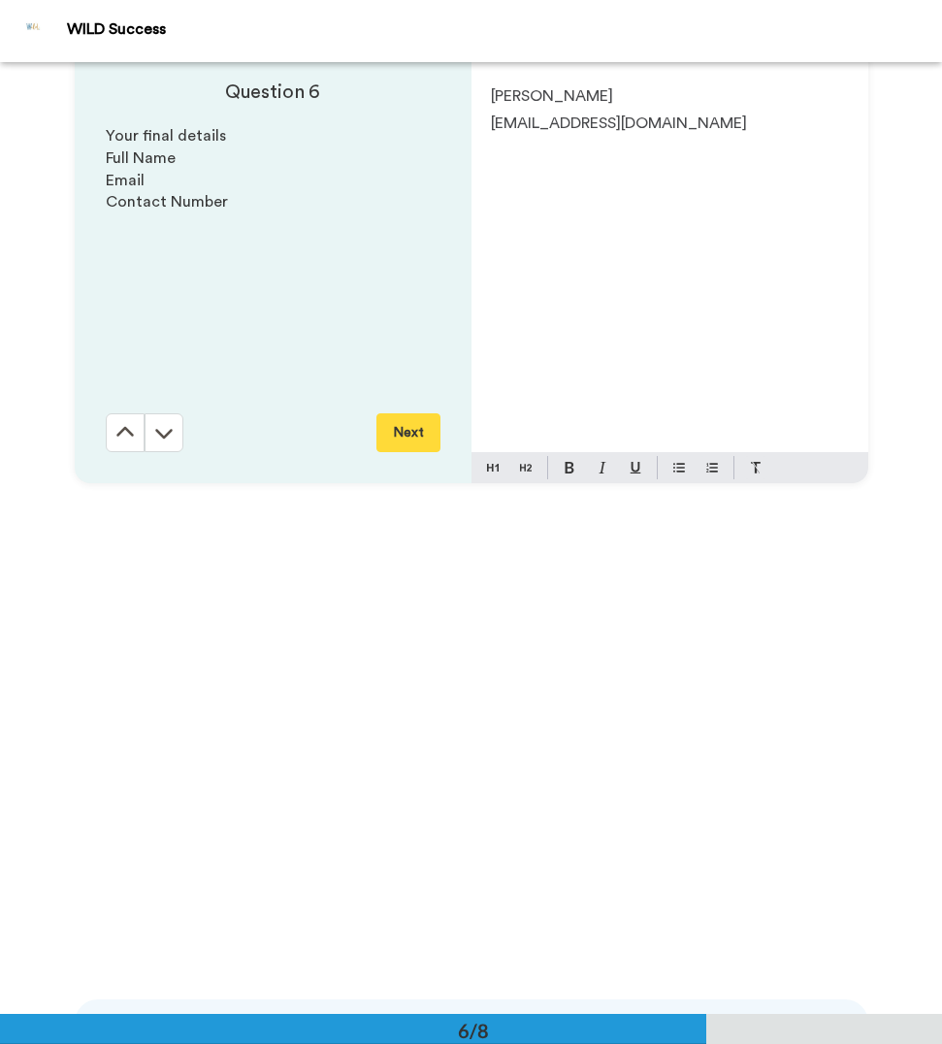
scroll to position [4451, 0]
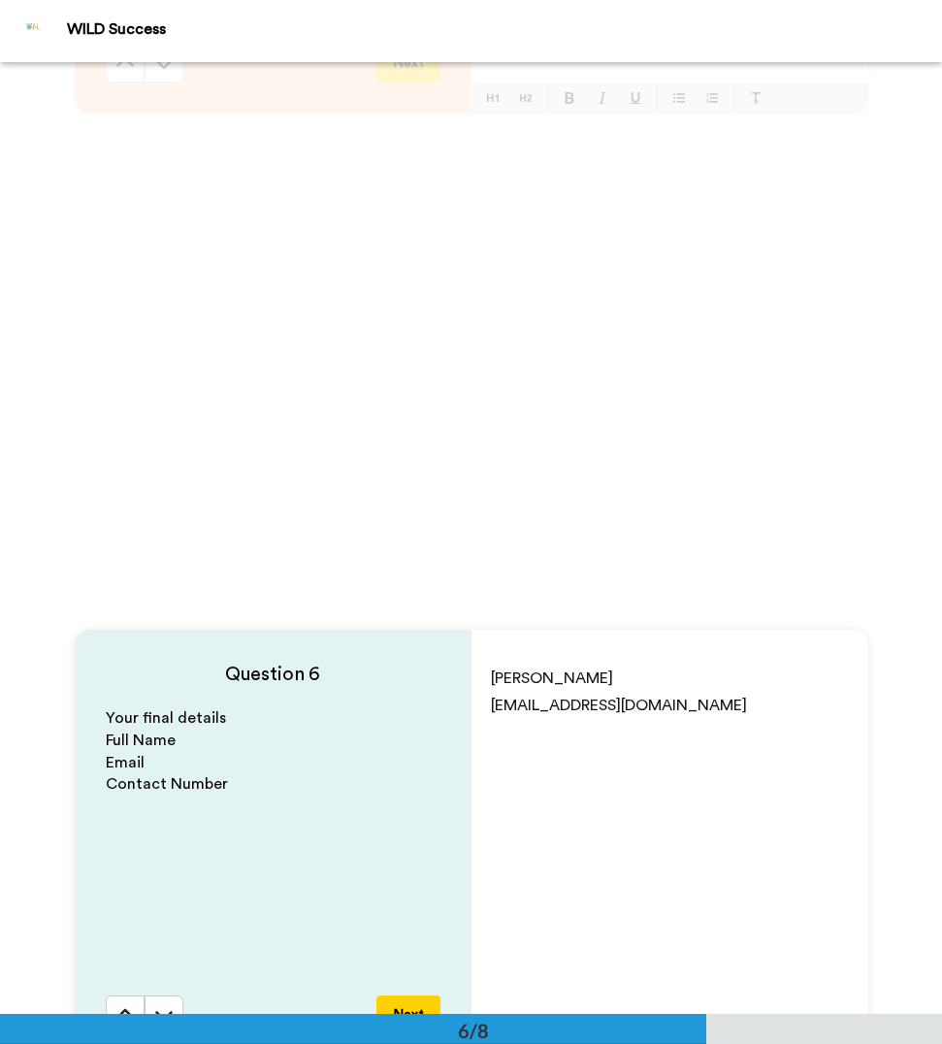
click at [521, 739] on div "[PERSON_NAME] [EMAIL_ADDRESS][DOMAIN_NAME]" at bounding box center [670, 846] width 397 height 378
click at [499, 736] on div "[PERSON_NAME] [EMAIL_ADDRESS][DOMAIN_NAME]" at bounding box center [670, 846] width 397 height 378
click at [652, 705] on p "[EMAIL_ADDRESS][DOMAIN_NAME]" at bounding box center [670, 705] width 358 height 27
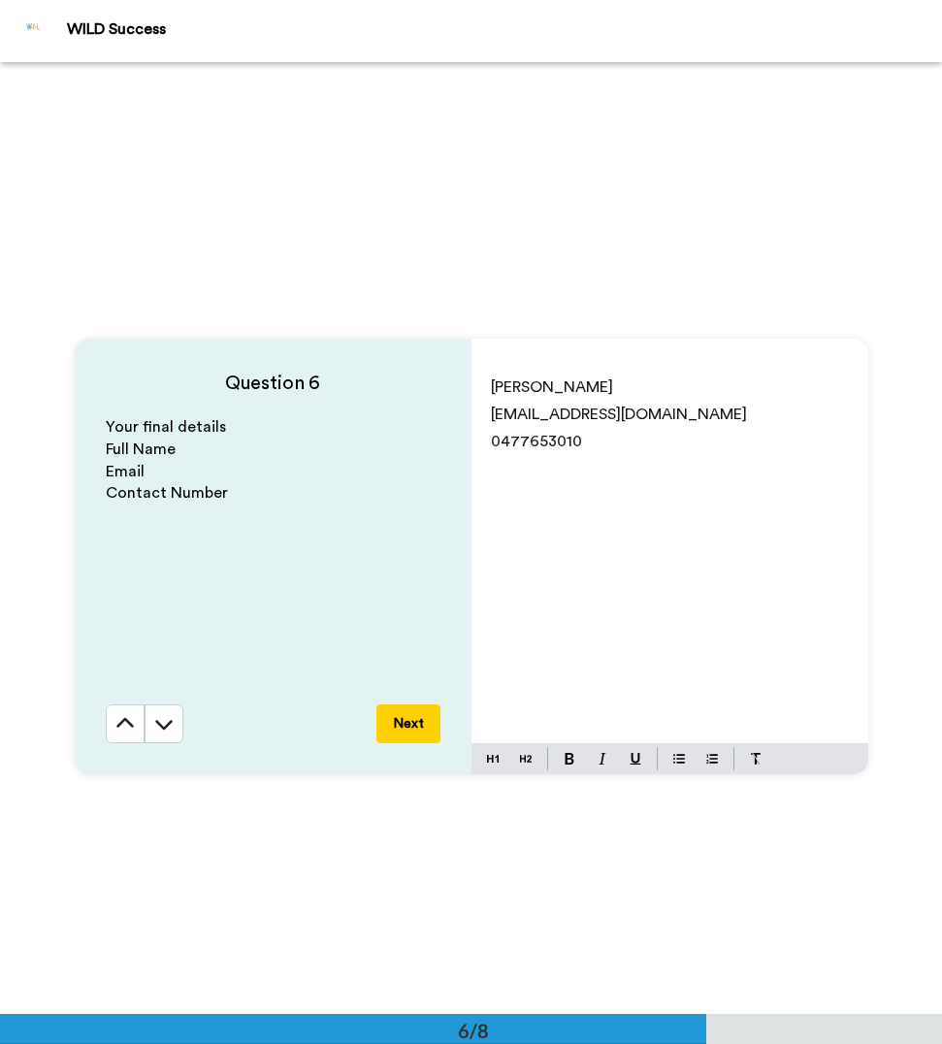
scroll to position [4839, 0]
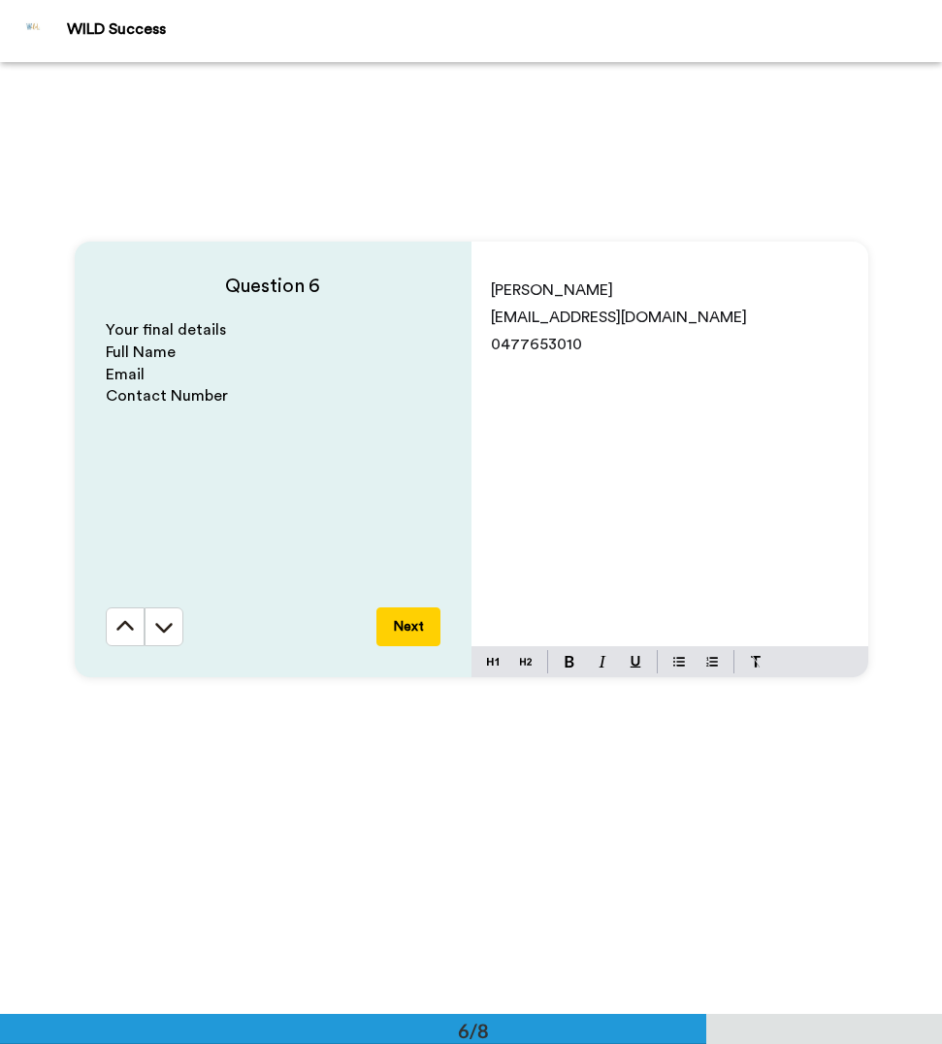
click at [413, 627] on button "Next" at bounding box center [409, 627] width 64 height 39
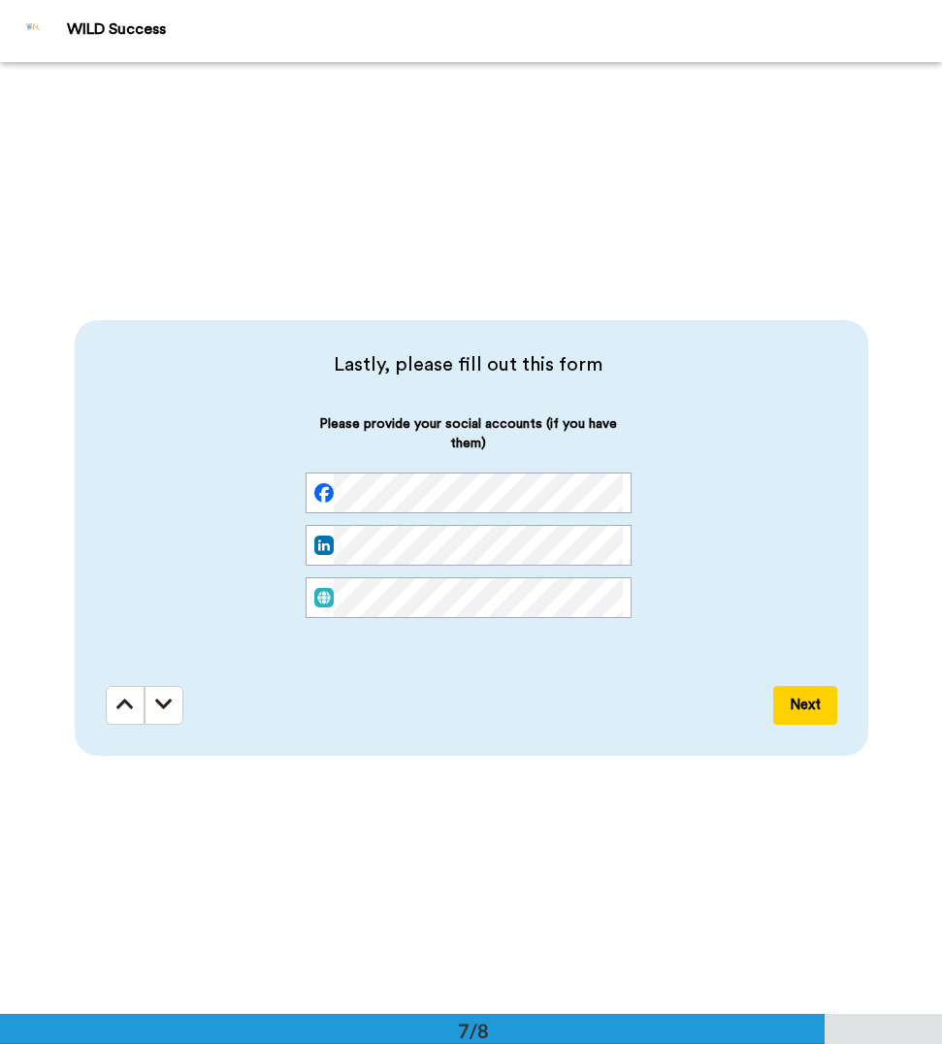
scroll to position [0, 13]
click at [846, 493] on div "Lastly, please fill out this form Please provide your social accounts (if you h…" at bounding box center [472, 538] width 794 height 436
click at [227, 597] on div "Please provide your social accounts (if you have them)" at bounding box center [469, 531] width 726 height 235
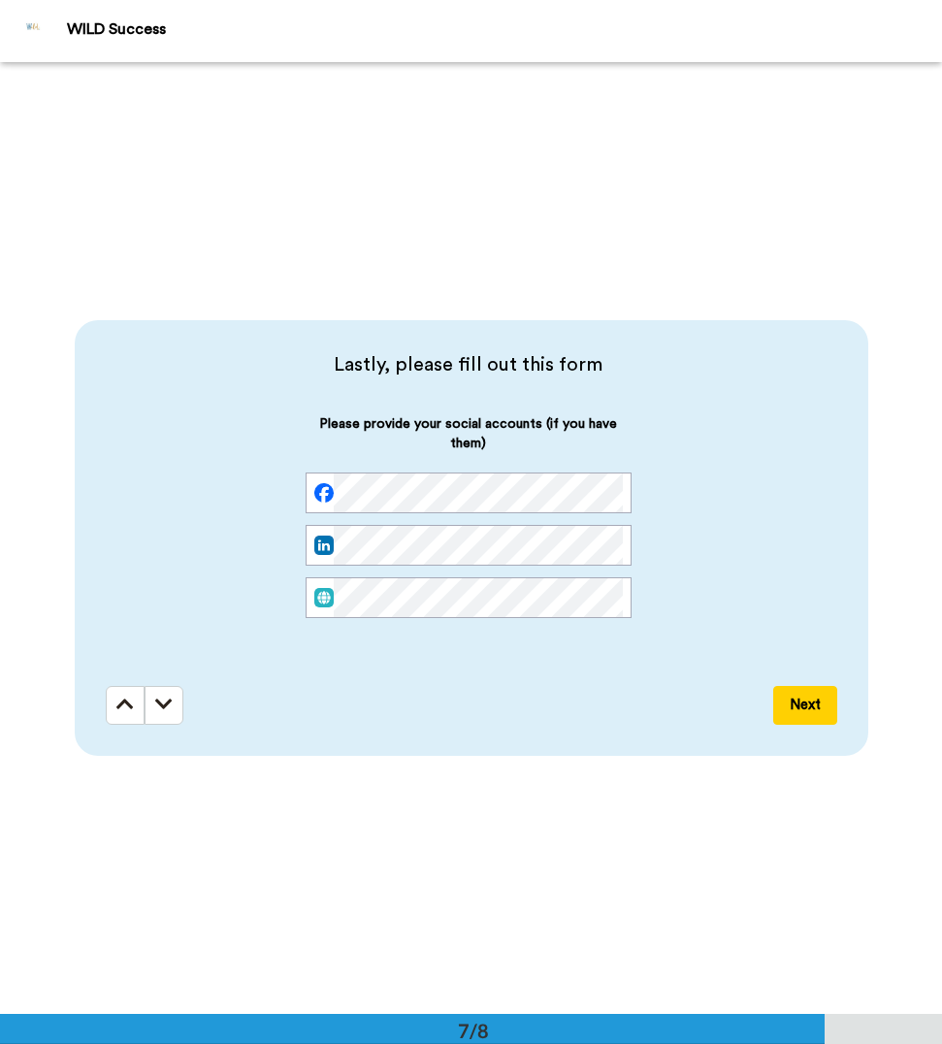
click at [909, 587] on div "Lastly, please fill out this form Please provide your social accounts (if you h…" at bounding box center [471, 538] width 942 height 952
click at [782, 697] on button "Next" at bounding box center [806, 705] width 64 height 39
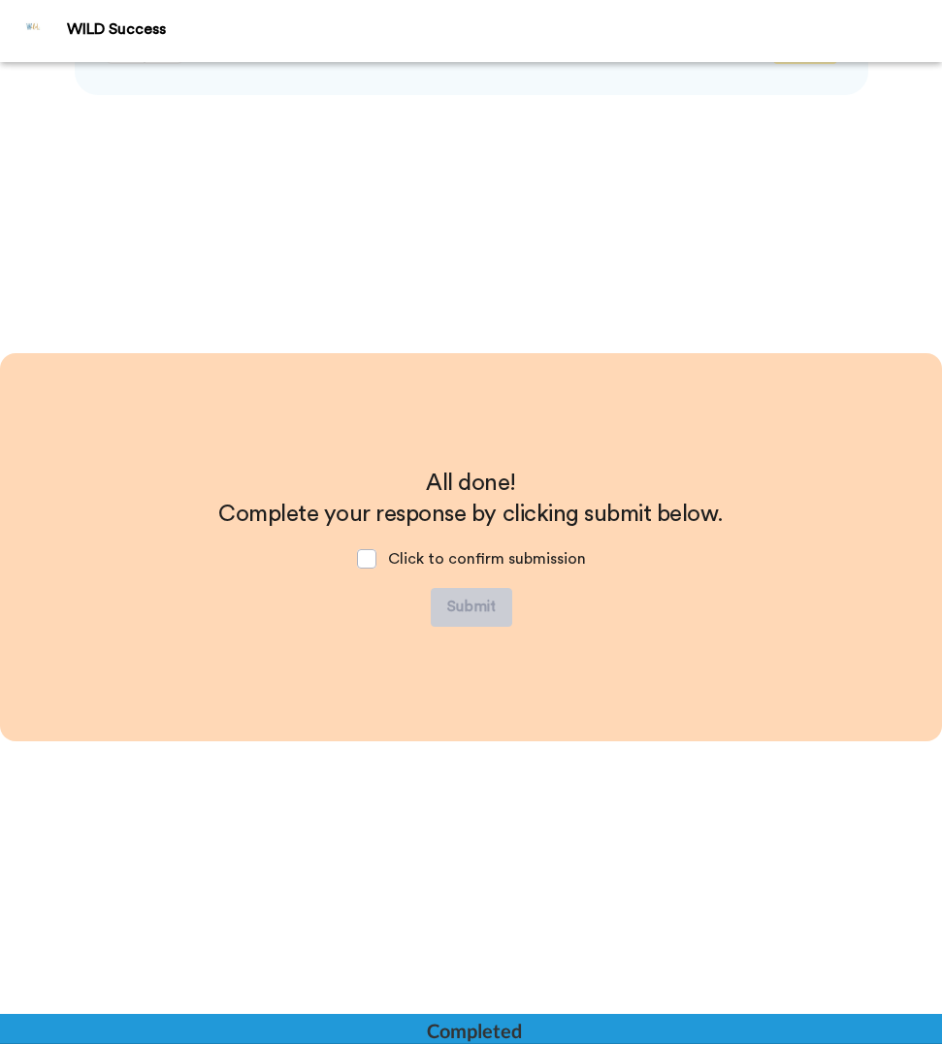
scroll to position [6383, 0]
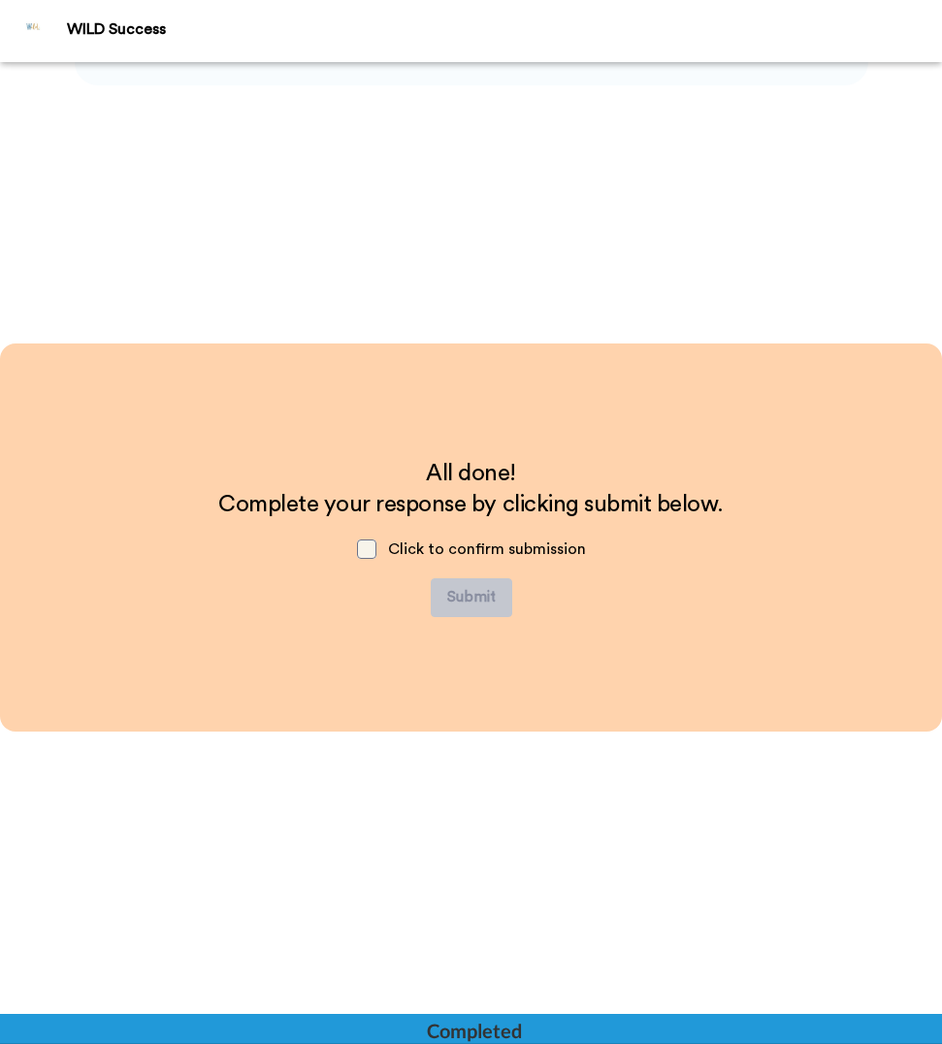
click at [364, 547] on span at bounding box center [366, 549] width 19 height 19
click at [481, 603] on button "Submit" at bounding box center [472, 597] width 82 height 39
